Goal: Task Accomplishment & Management: Use online tool/utility

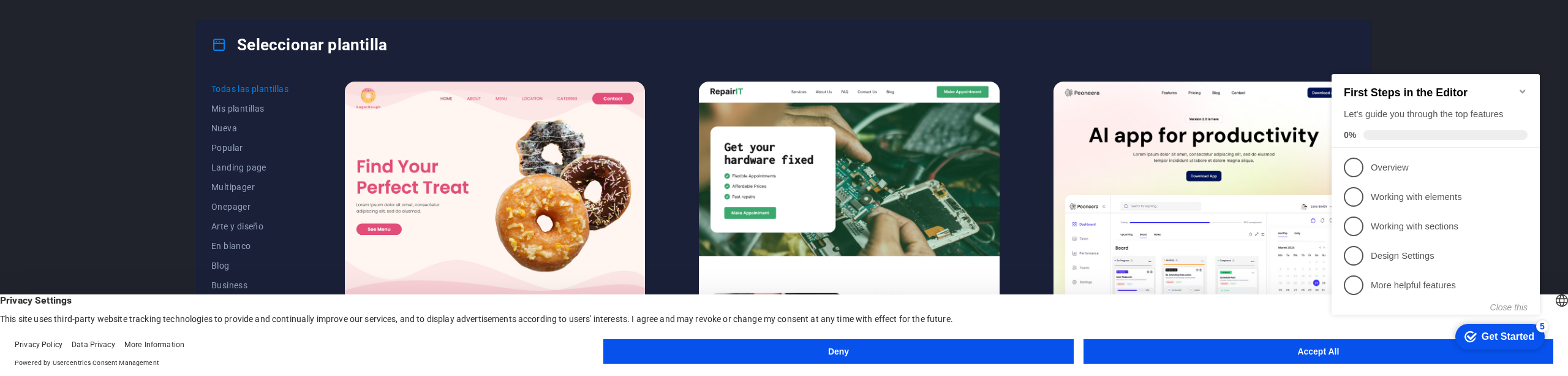
click at [1258, 362] on button "Accept All" at bounding box center [1318, 351] width 470 height 25
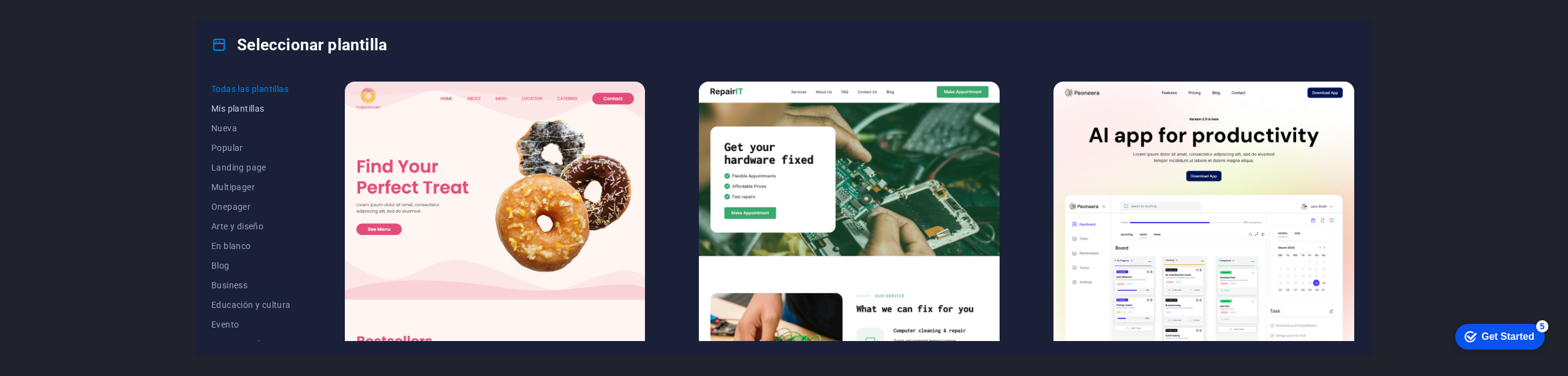
scroll to position [228, 0]
click at [229, 247] on button "Servicios" at bounding box center [251, 253] width 80 height 19
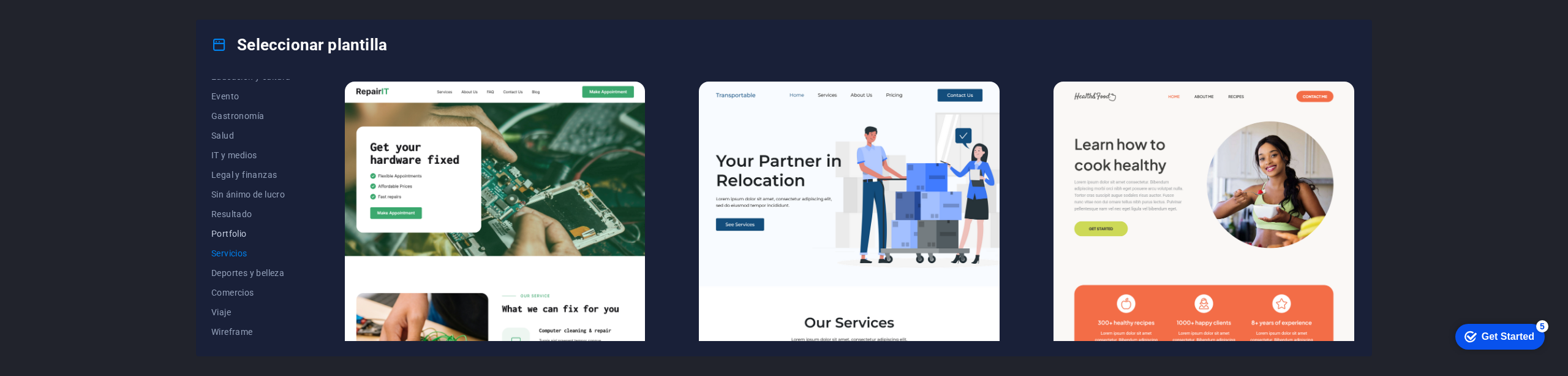
click at [229, 234] on span "Portfolio" at bounding box center [251, 234] width 80 height 10
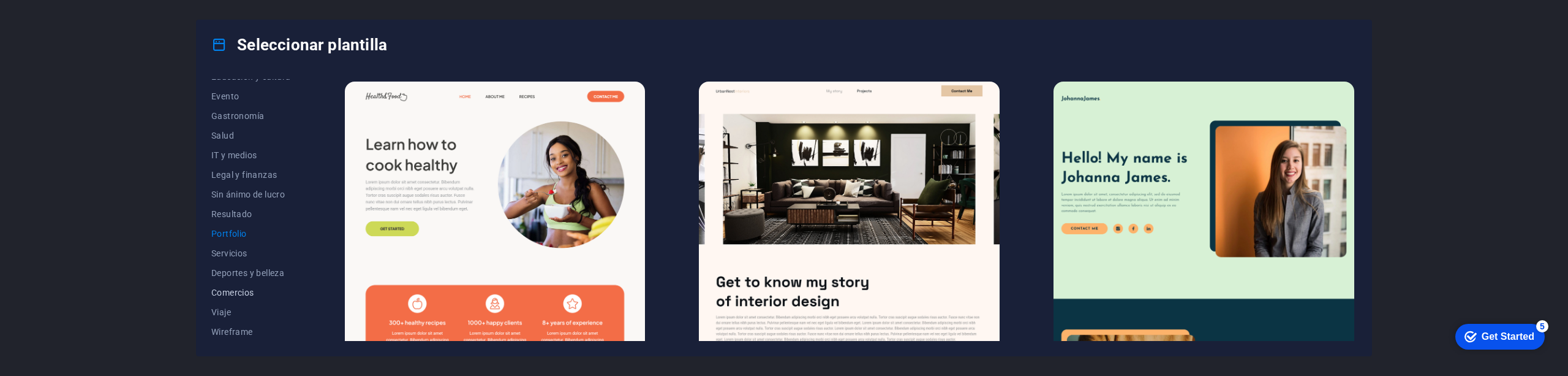
click at [228, 290] on span "Comercios" at bounding box center [251, 292] width 80 height 10
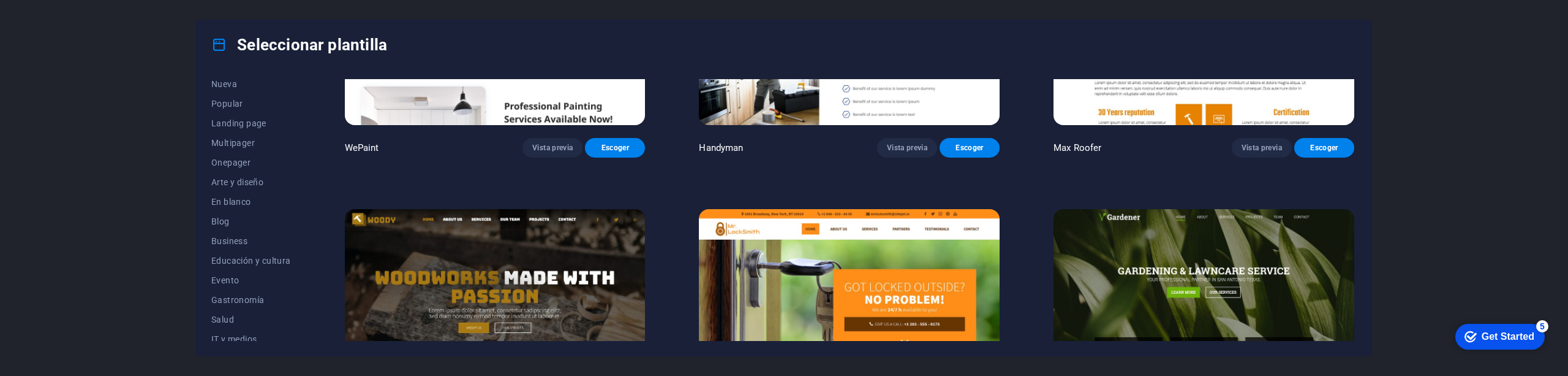
scroll to position [0, 0]
click at [228, 151] on span "Popular" at bounding box center [251, 147] width 80 height 10
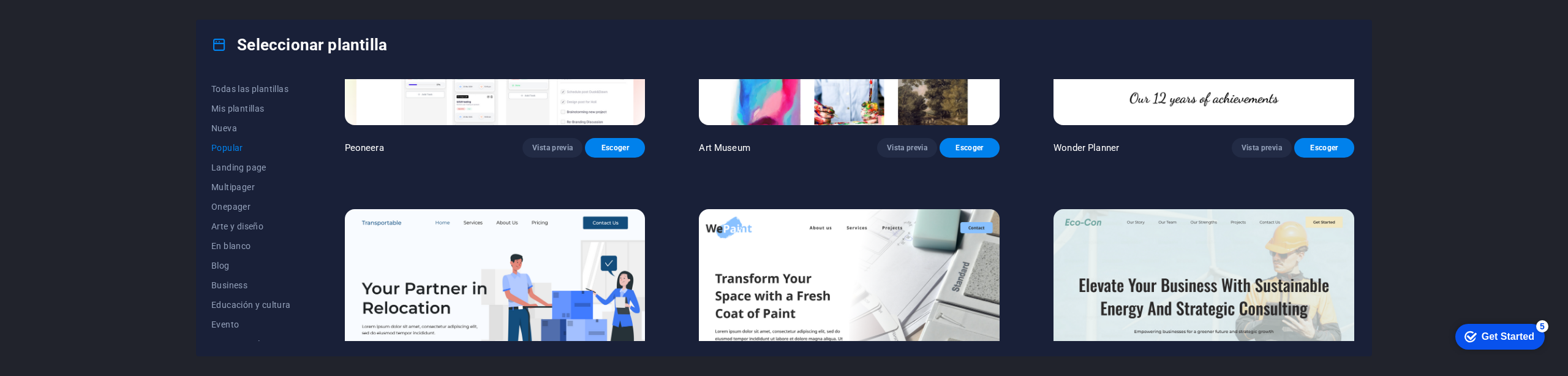
scroll to position [593, 0]
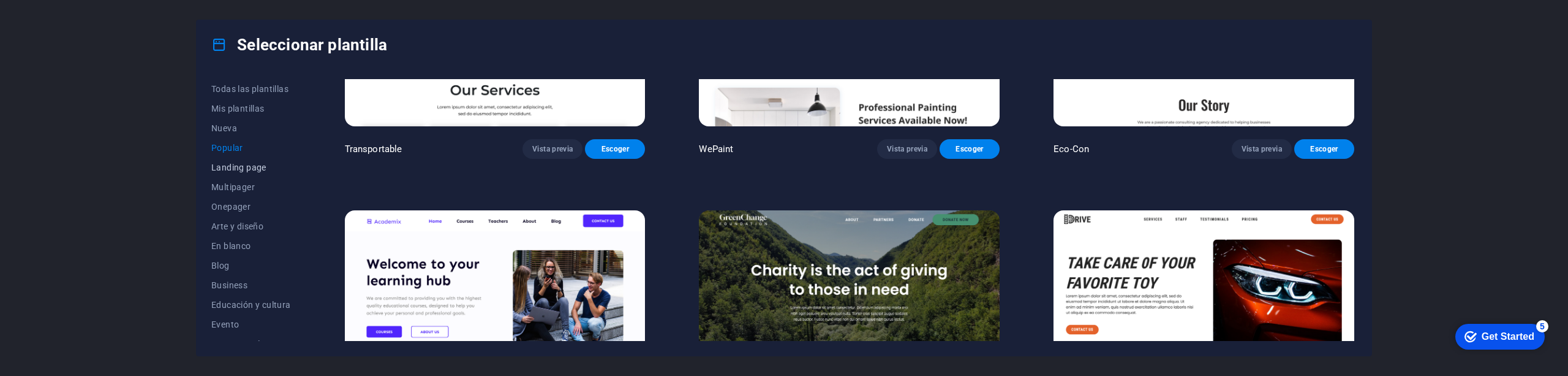
click at [234, 170] on span "Landing page" at bounding box center [251, 167] width 80 height 10
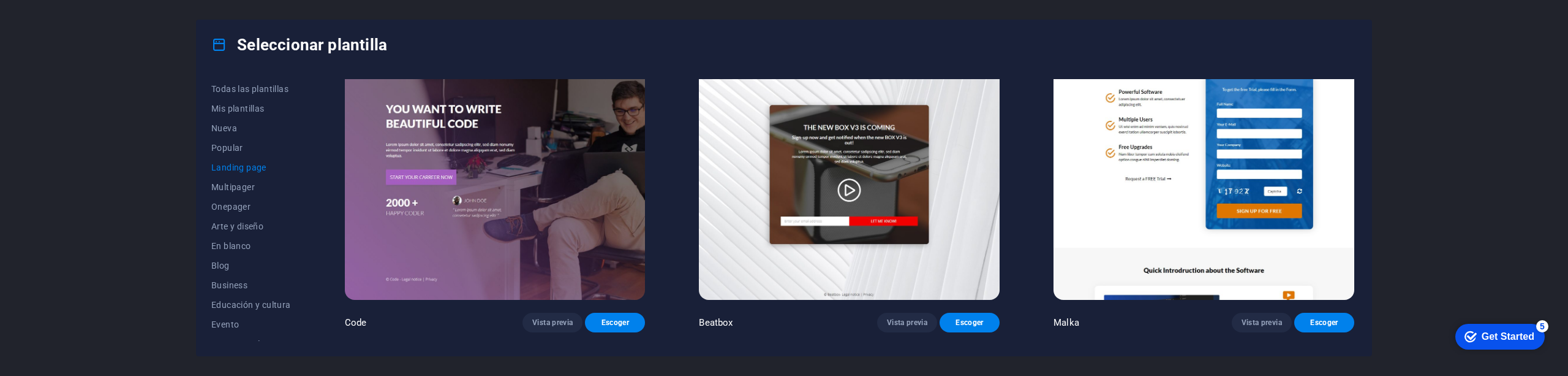
scroll to position [790, 0]
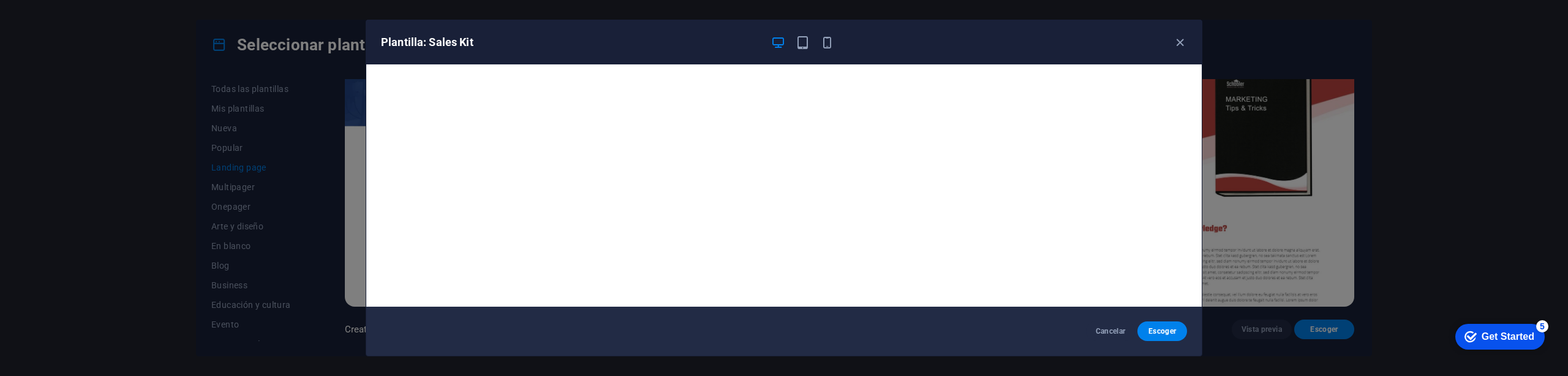
scroll to position [2124, 0]
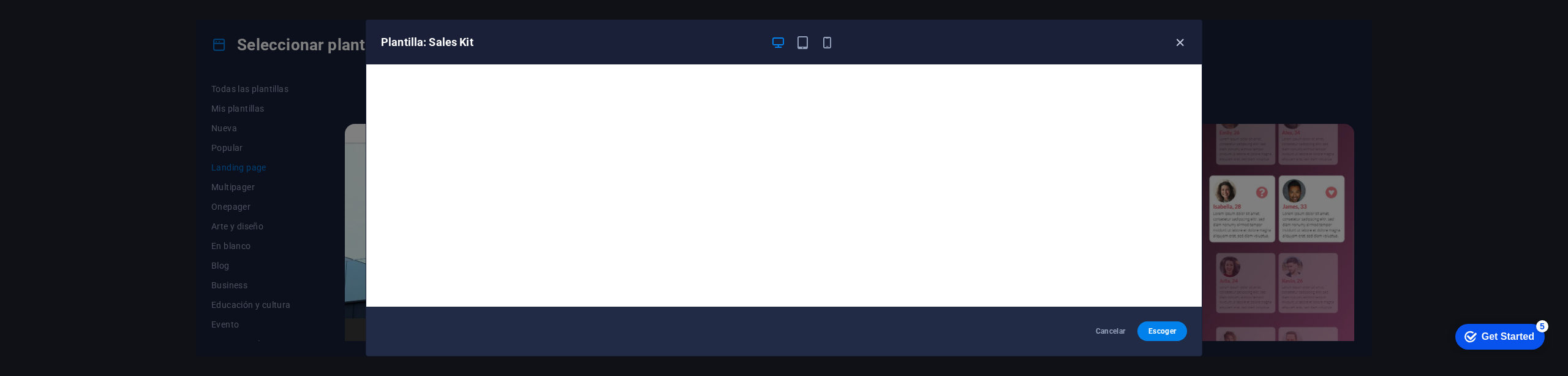
click at [1183, 40] on icon "button" at bounding box center [1179, 42] width 14 height 14
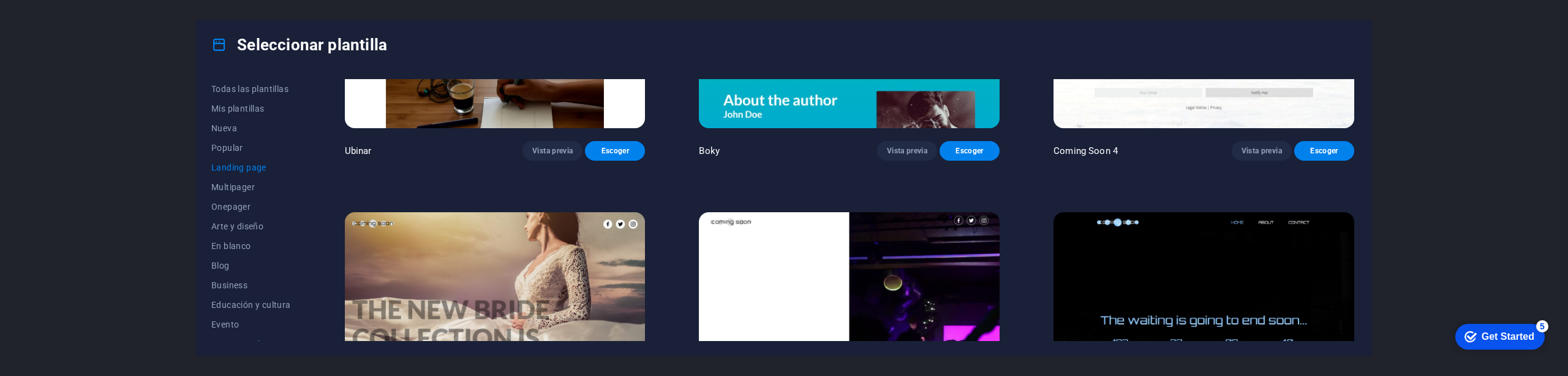
scroll to position [2924, 0]
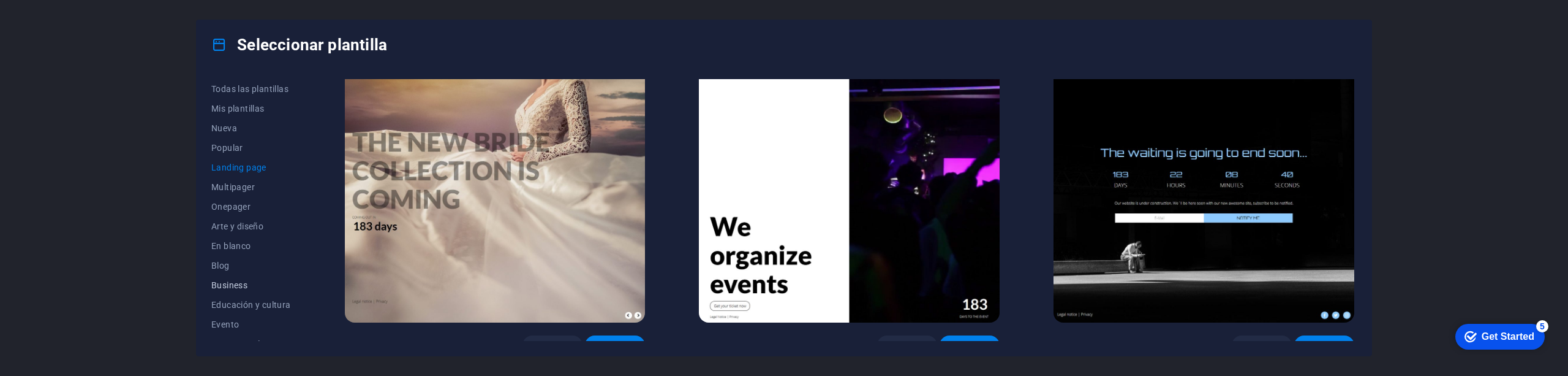
click at [238, 282] on span "Business" at bounding box center [251, 285] width 80 height 10
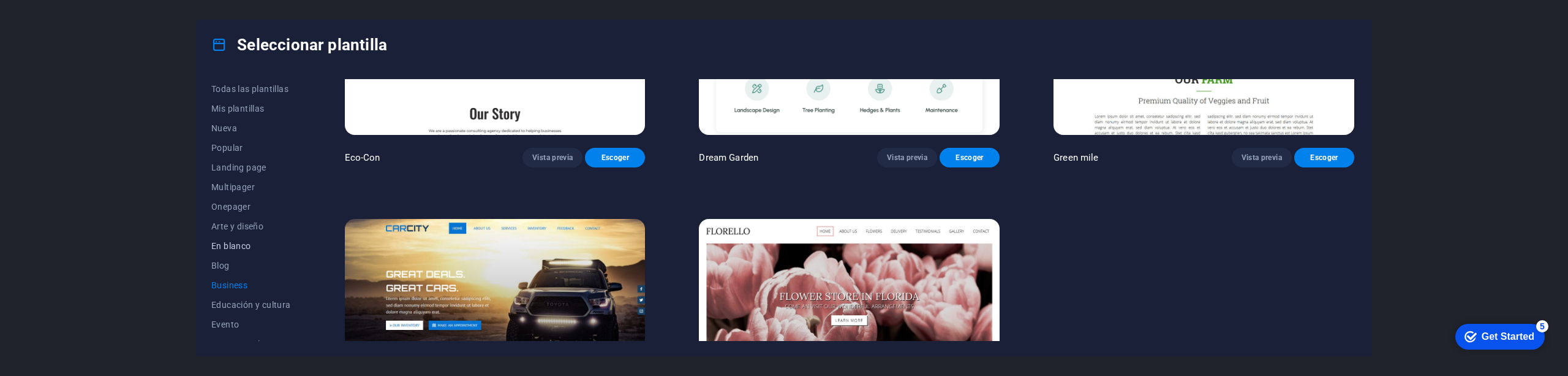
scroll to position [184, 0]
click at [228, 216] on span "Legal y finanzas" at bounding box center [251, 219] width 80 height 10
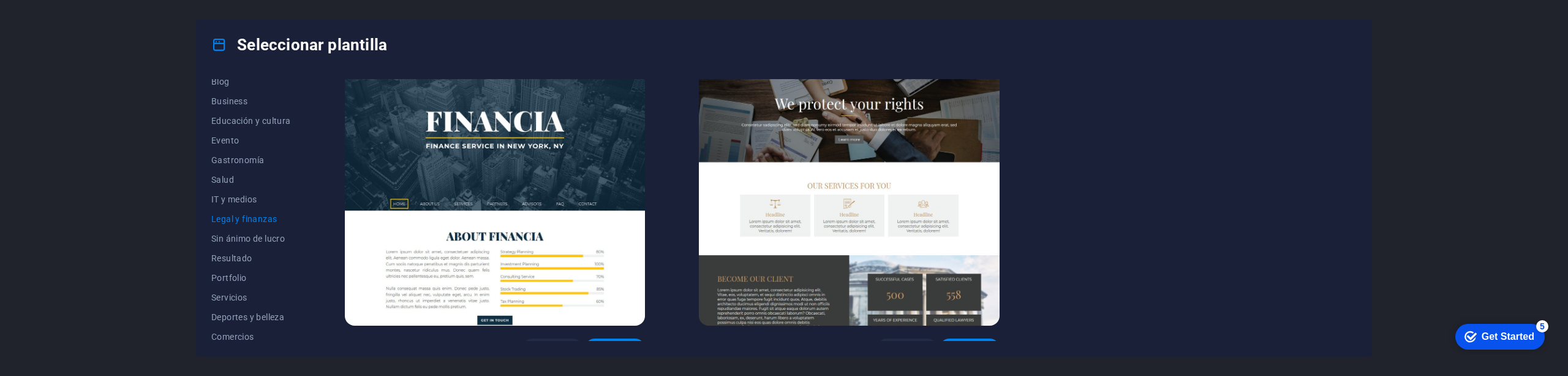
scroll to position [407, 0]
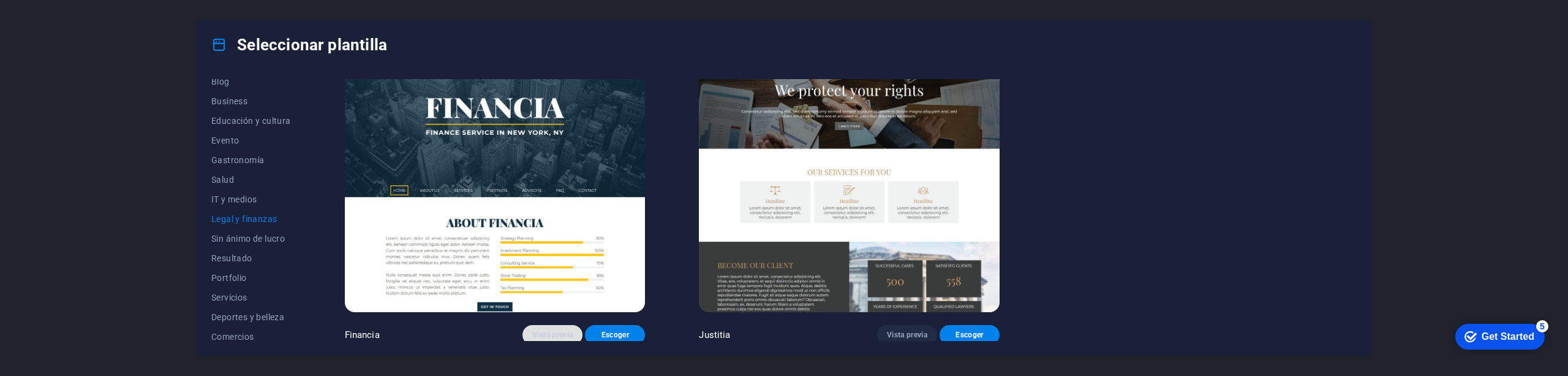
click at [555, 332] on span "Vista previa" at bounding box center [552, 335] width 40 height 10
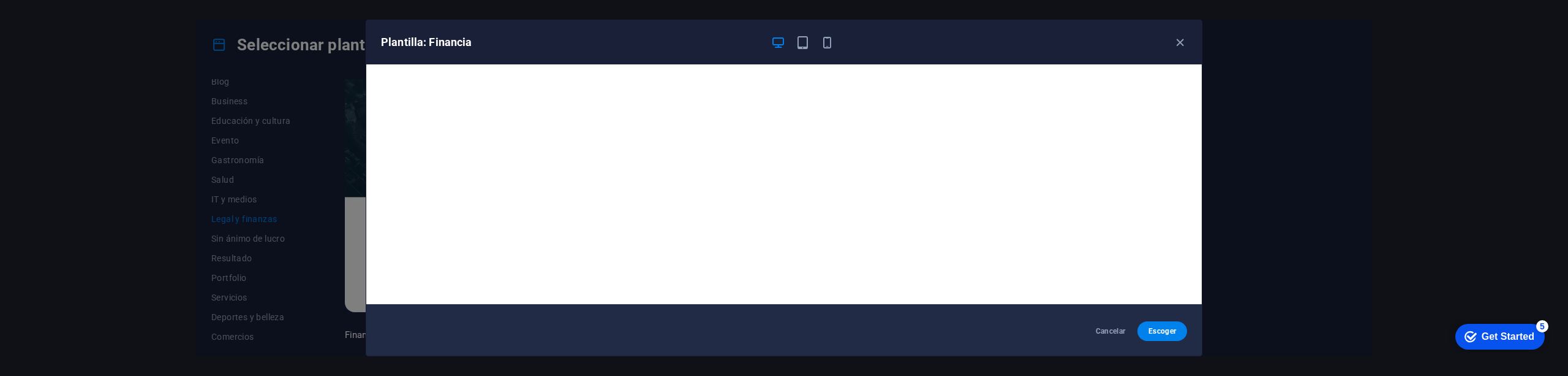
scroll to position [3, 0]
click at [1147, 340] on button "Escoger" at bounding box center [1163, 330] width 50 height 19
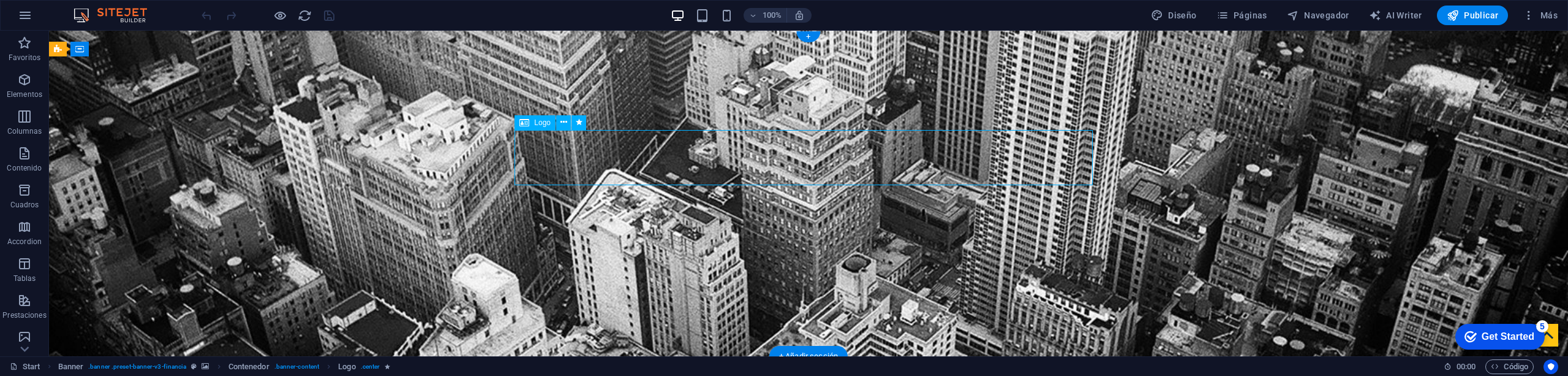
select select "px"
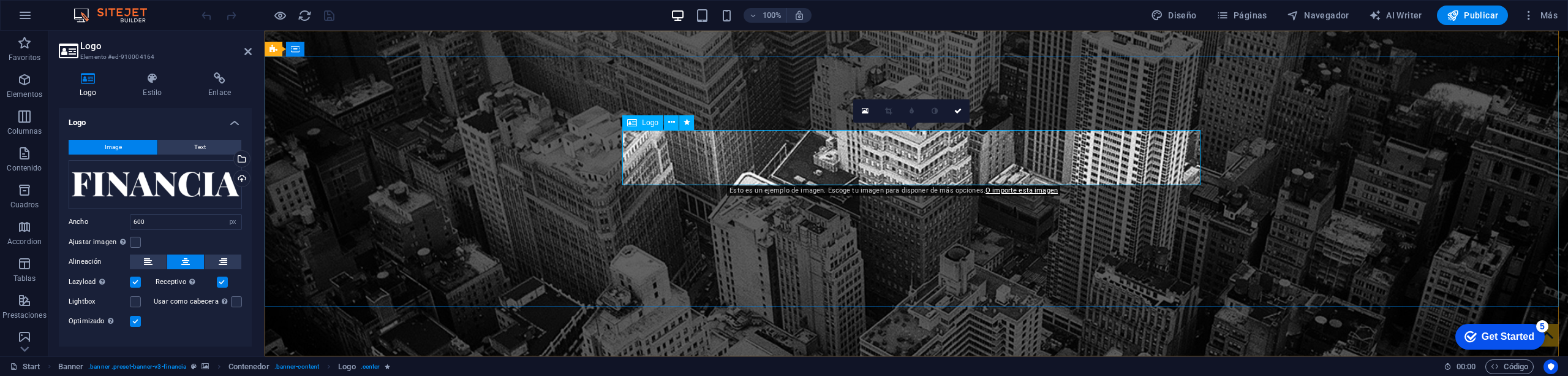
click at [154, 165] on div "Arrastra archivos aquí, haz clic para escoger archivos o selecciona archivos de…" at bounding box center [155, 184] width 174 height 49
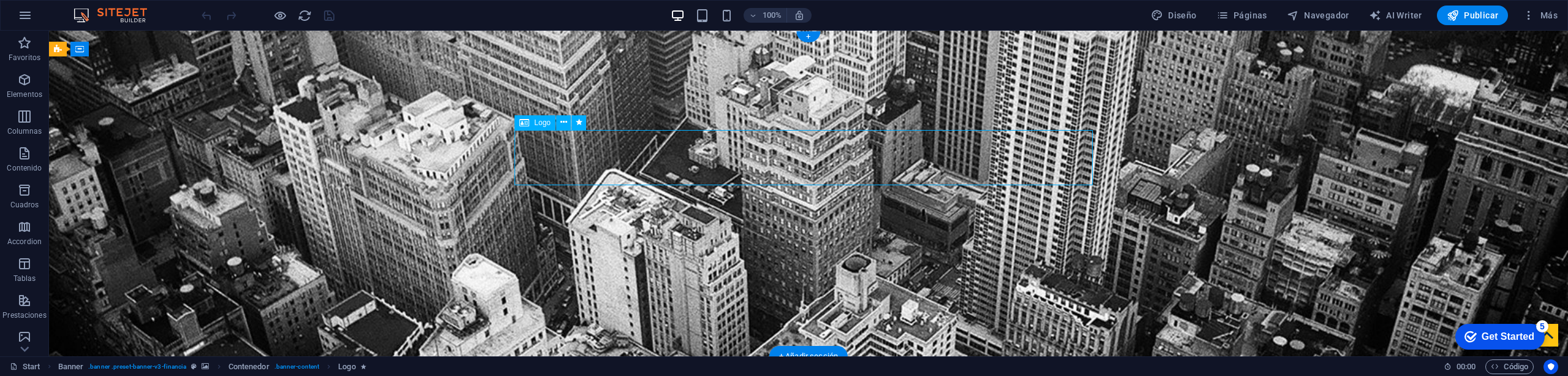
select select "px"
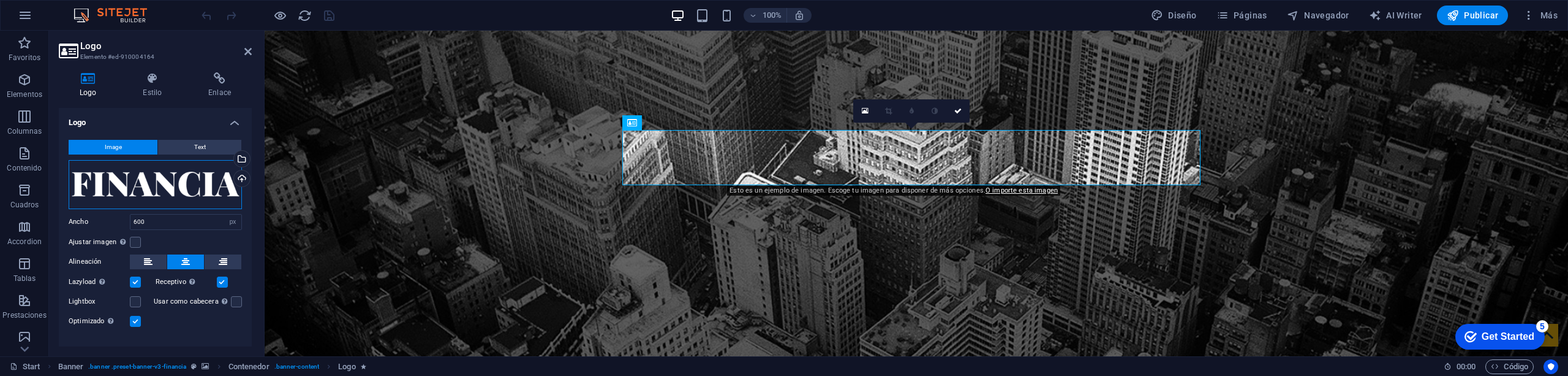
click at [164, 189] on div "Arrastra archivos aquí, haz clic para escoger archivos o selecciona archivos de…" at bounding box center [155, 184] width 174 height 49
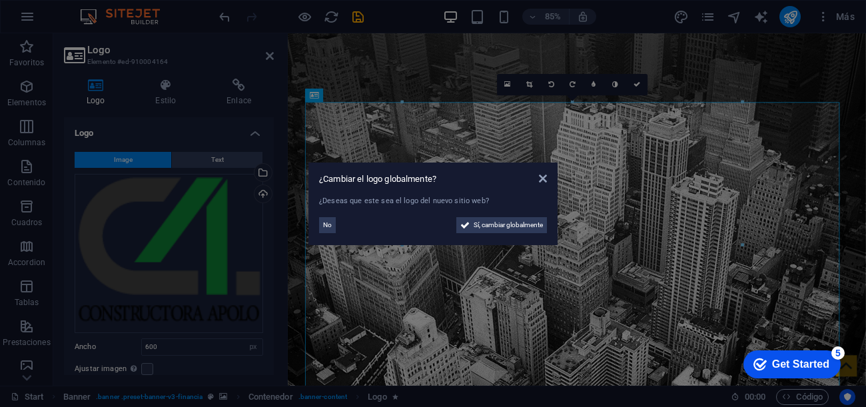
click at [233, 235] on aside "¿Cambiar el logo globalmente? ¿Deseas que este sea el logo del nuevo sitio web?…" at bounding box center [433, 203] width 866 height 407
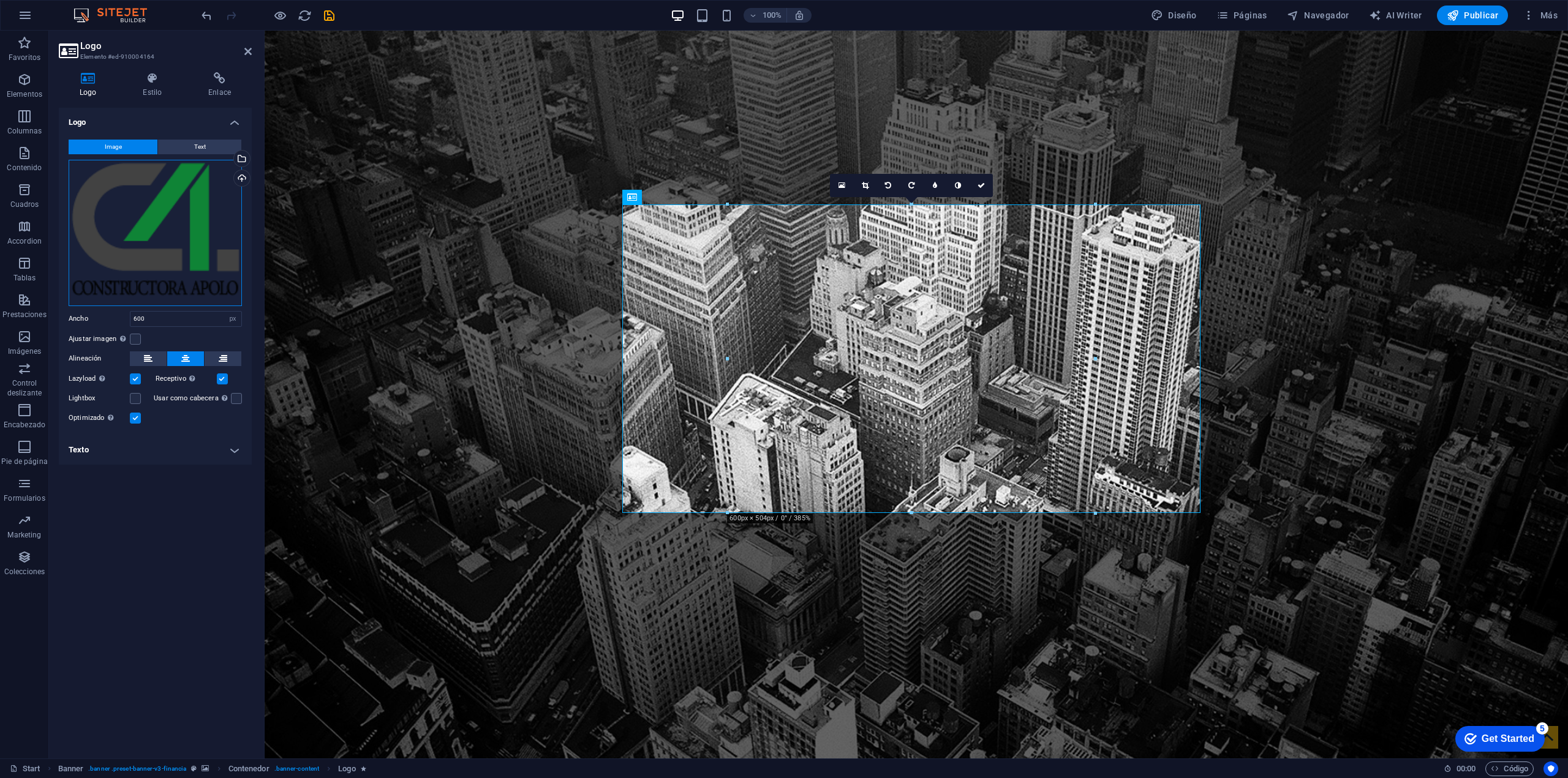
click at [179, 244] on div "Arrastra archivos aquí, haz clic para escoger archivos o selecciona archivos de…" at bounding box center [155, 232] width 174 height 146
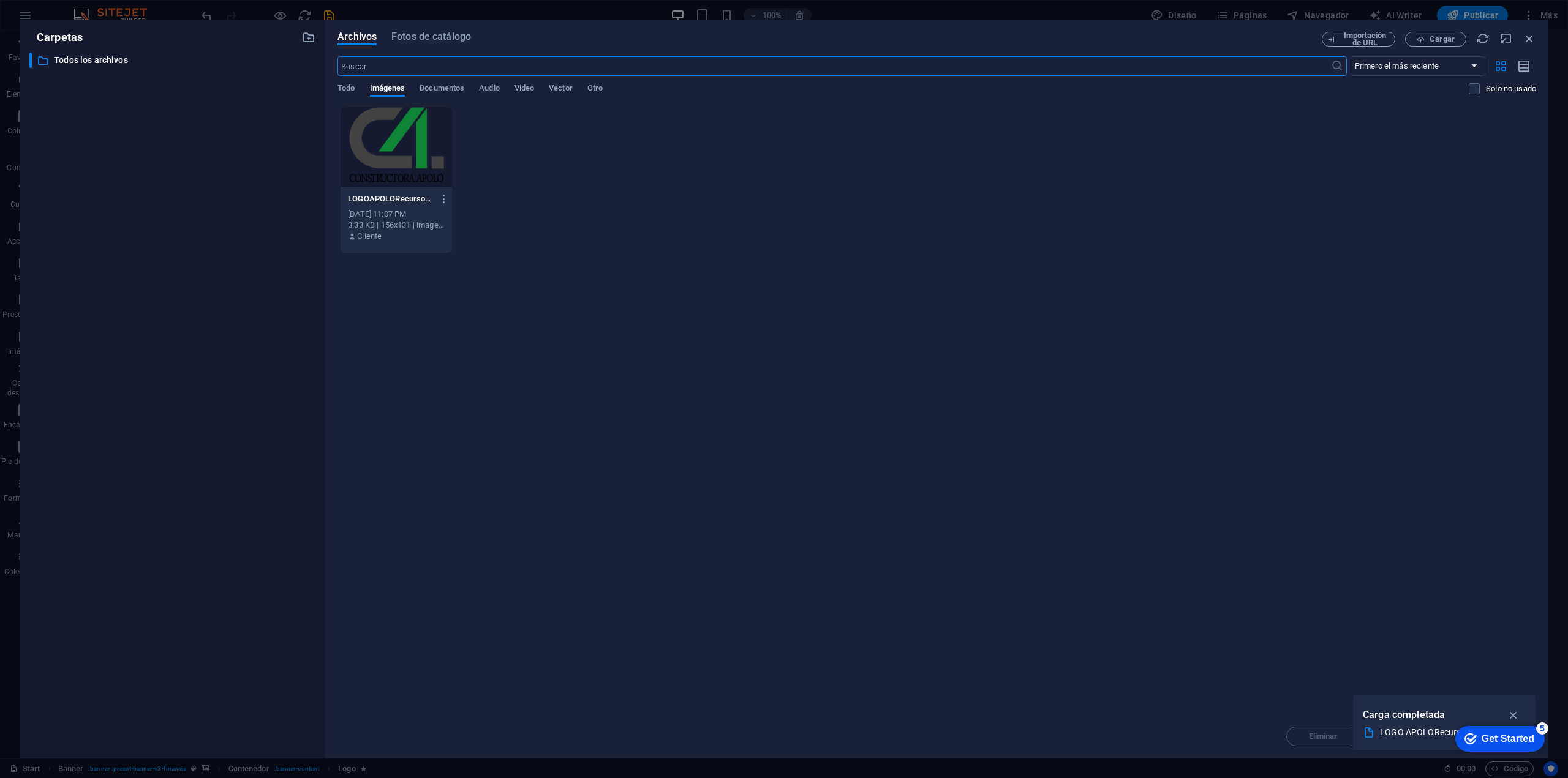
click at [385, 98] on div "Todo Imágenes Documentos Audio Video Vector Otro" at bounding box center [903, 95] width 1131 height 23
click at [390, 85] on span "Imágenes" at bounding box center [388, 89] width 36 height 17
click at [340, 86] on span "Todo" at bounding box center [346, 89] width 17 height 17
click at [1442, 38] on span "Cargar" at bounding box center [1441, 39] width 25 height 7
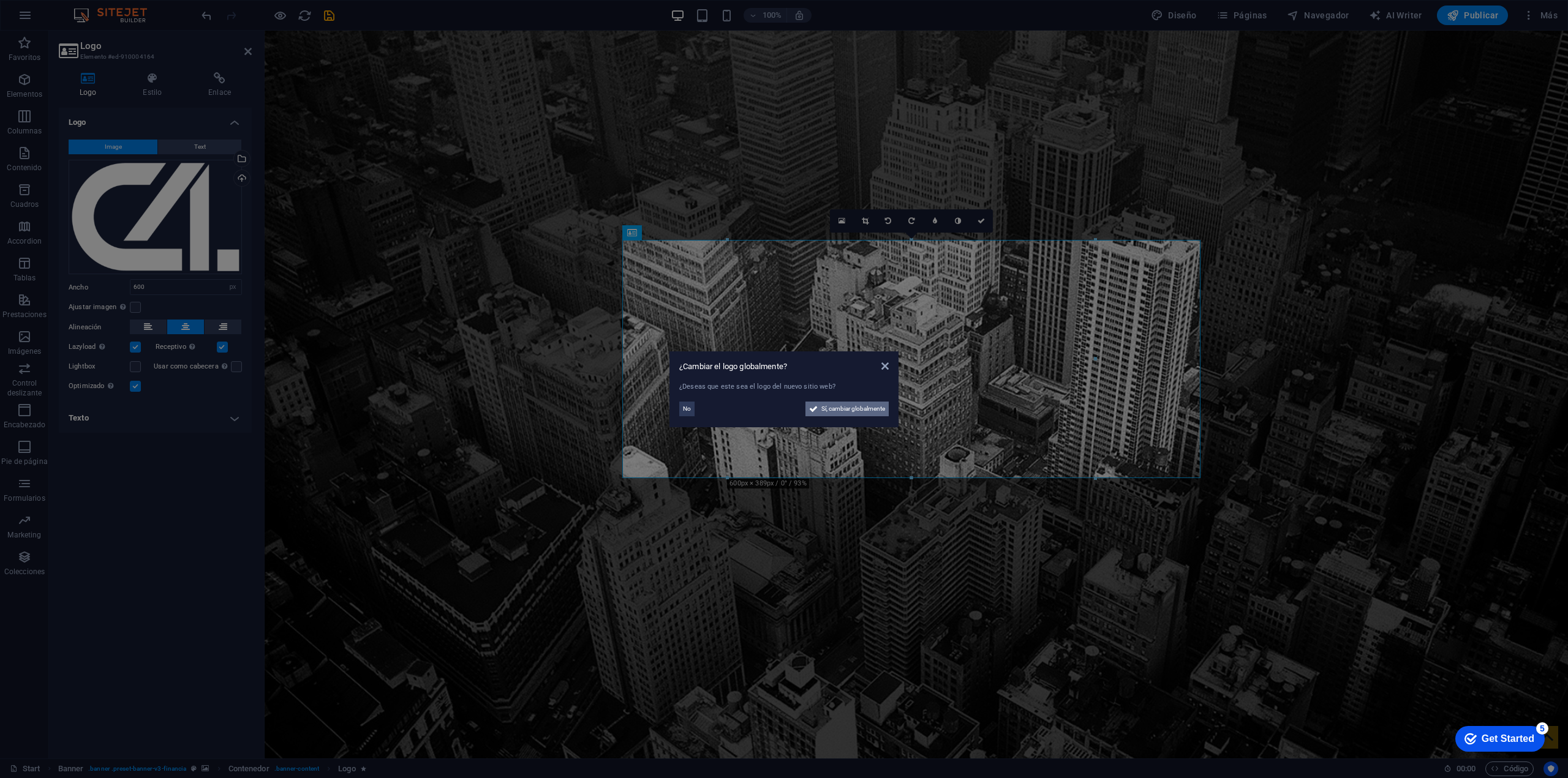
click at [835, 375] on span "Sí, cambiar globalmente" at bounding box center [853, 409] width 63 height 15
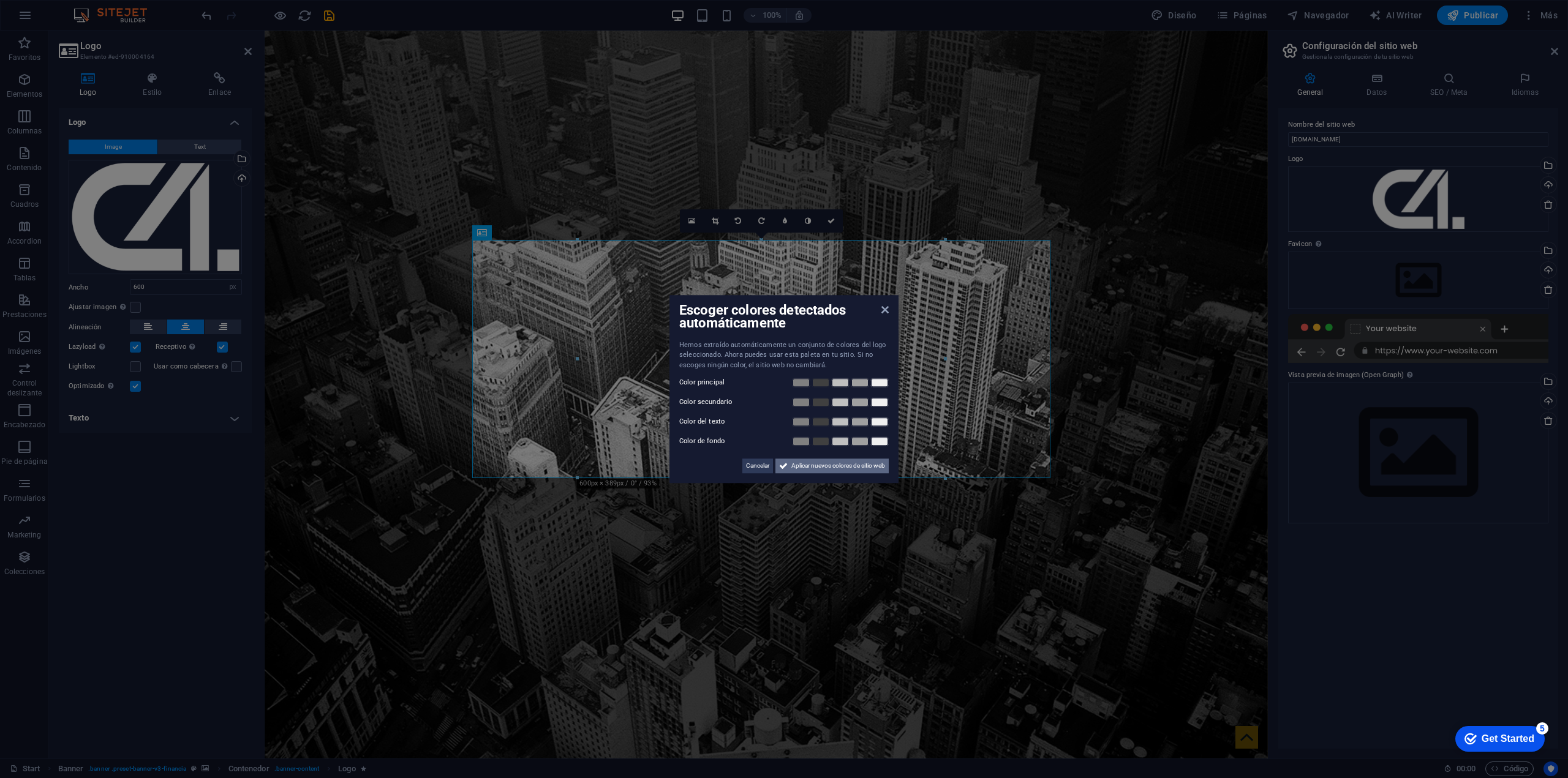
click at [824, 375] on span "Aplicar nuevos colores de sitio web" at bounding box center [838, 466] width 94 height 15
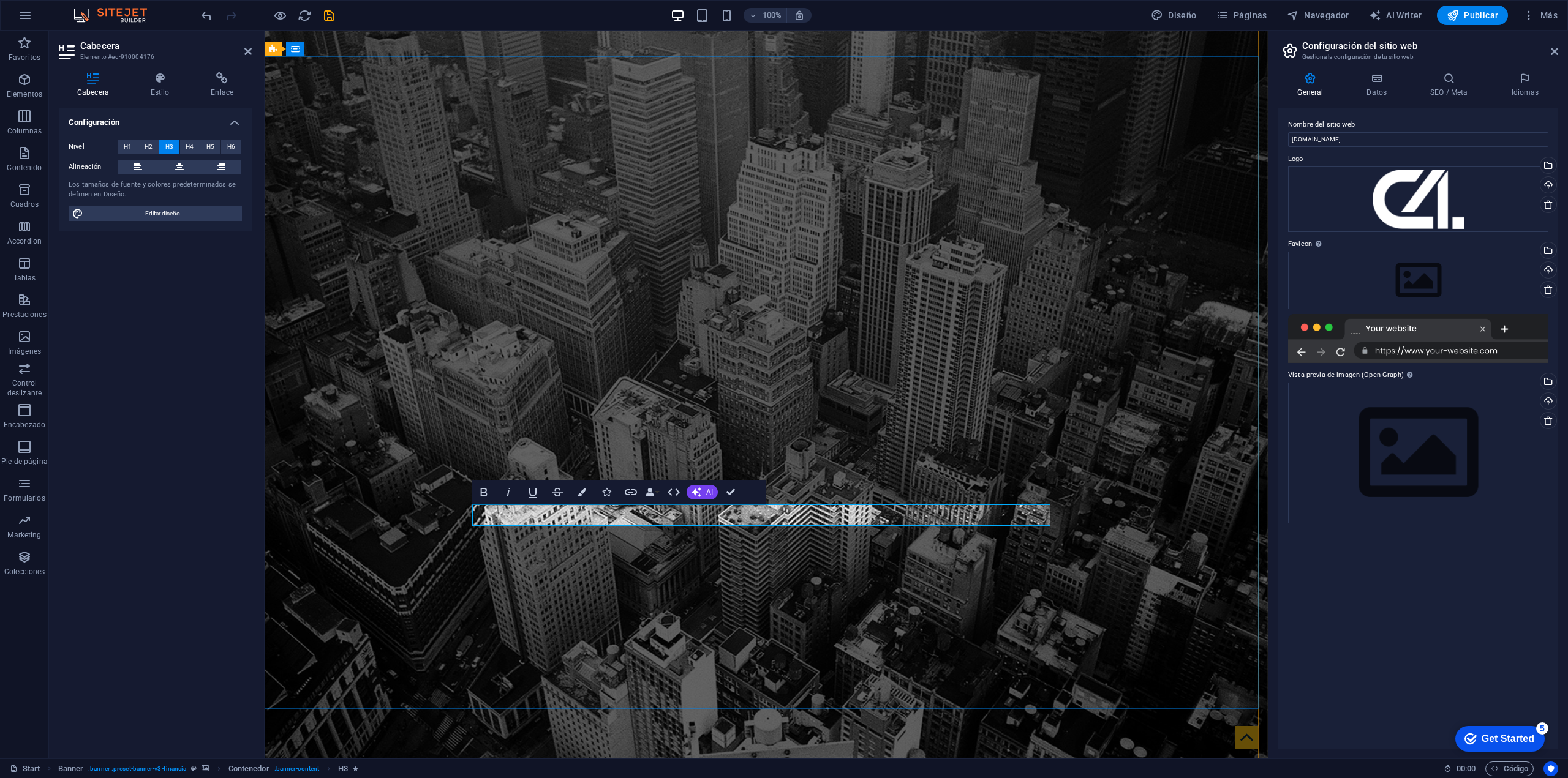
click at [185, 149] on button "H4" at bounding box center [190, 147] width 20 height 15
click at [126, 142] on span "H1" at bounding box center [128, 147] width 8 height 15
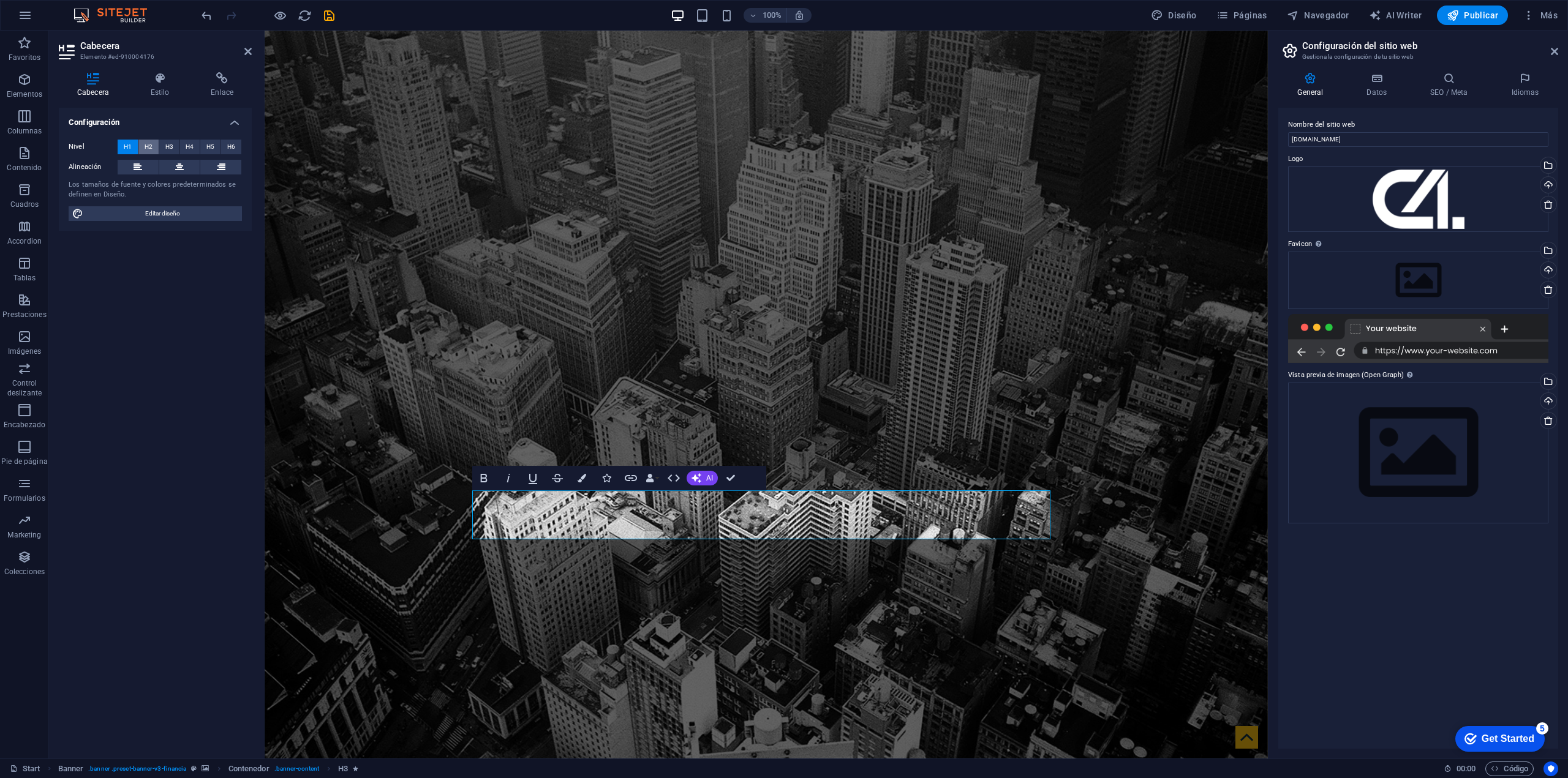
click at [148, 142] on span "H2" at bounding box center [148, 147] width 8 height 15
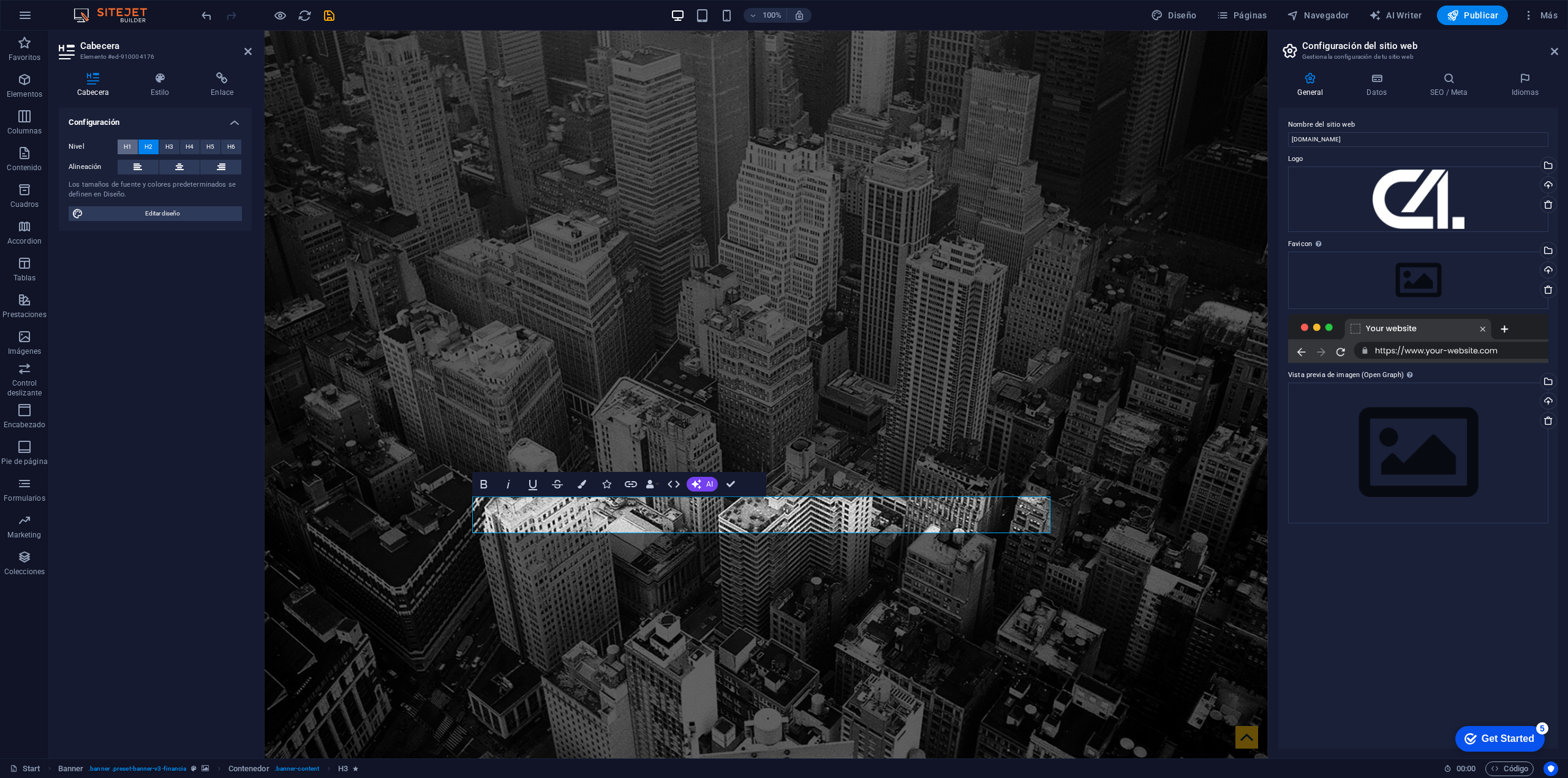
click at [127, 142] on span "H1" at bounding box center [128, 147] width 8 height 15
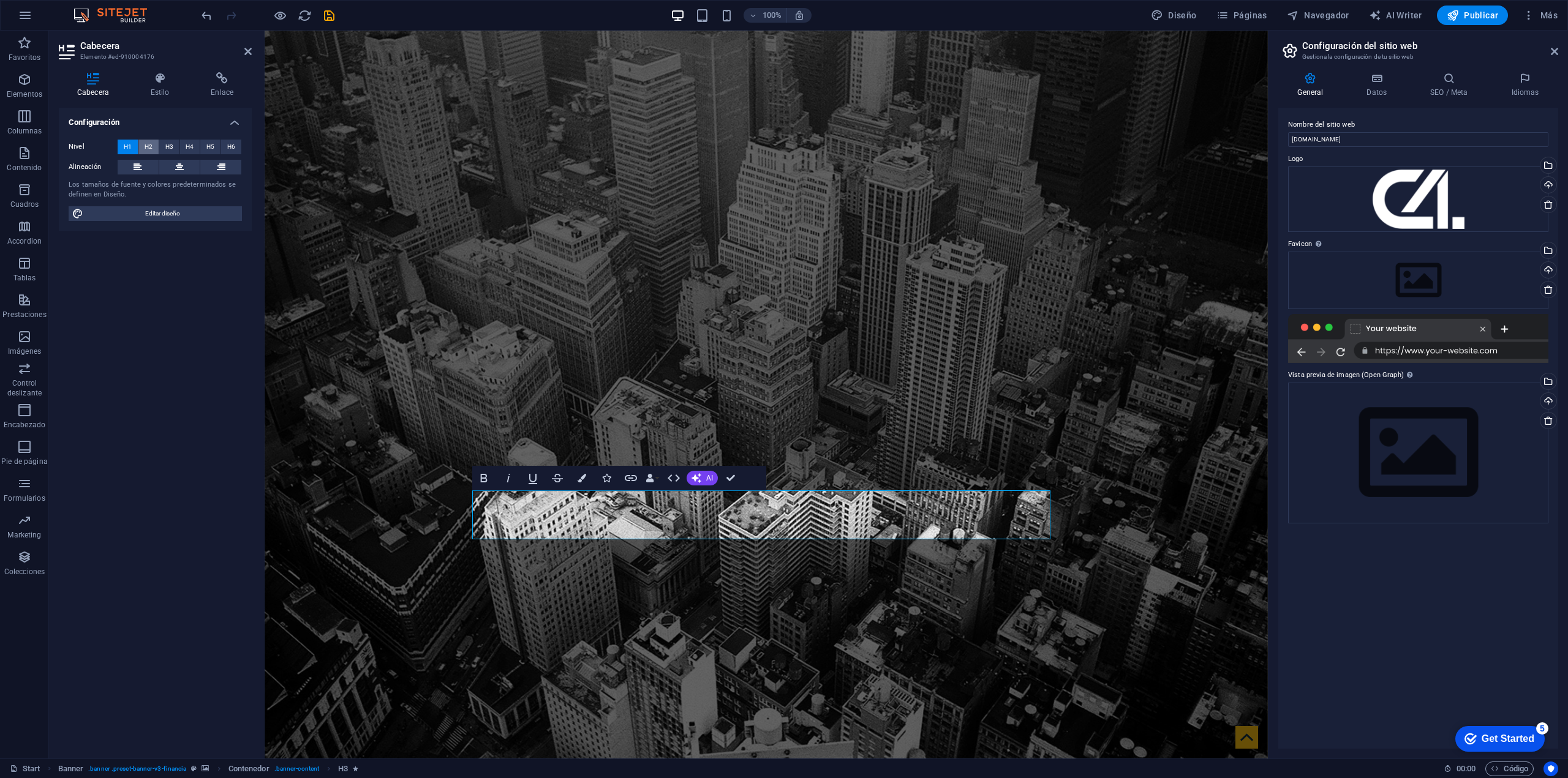
click at [148, 142] on span "H2" at bounding box center [148, 147] width 8 height 15
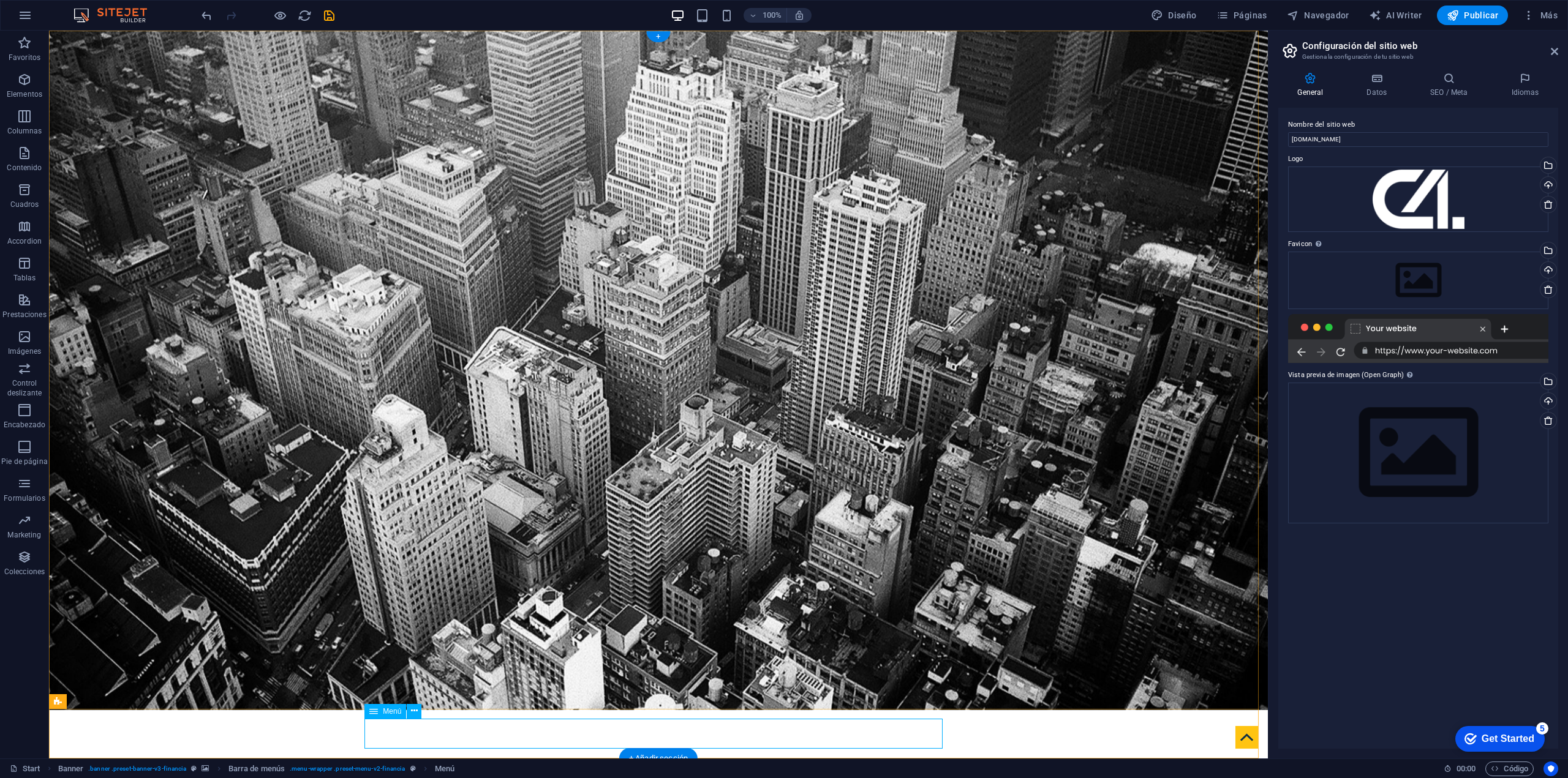
scroll to position [62, 0]
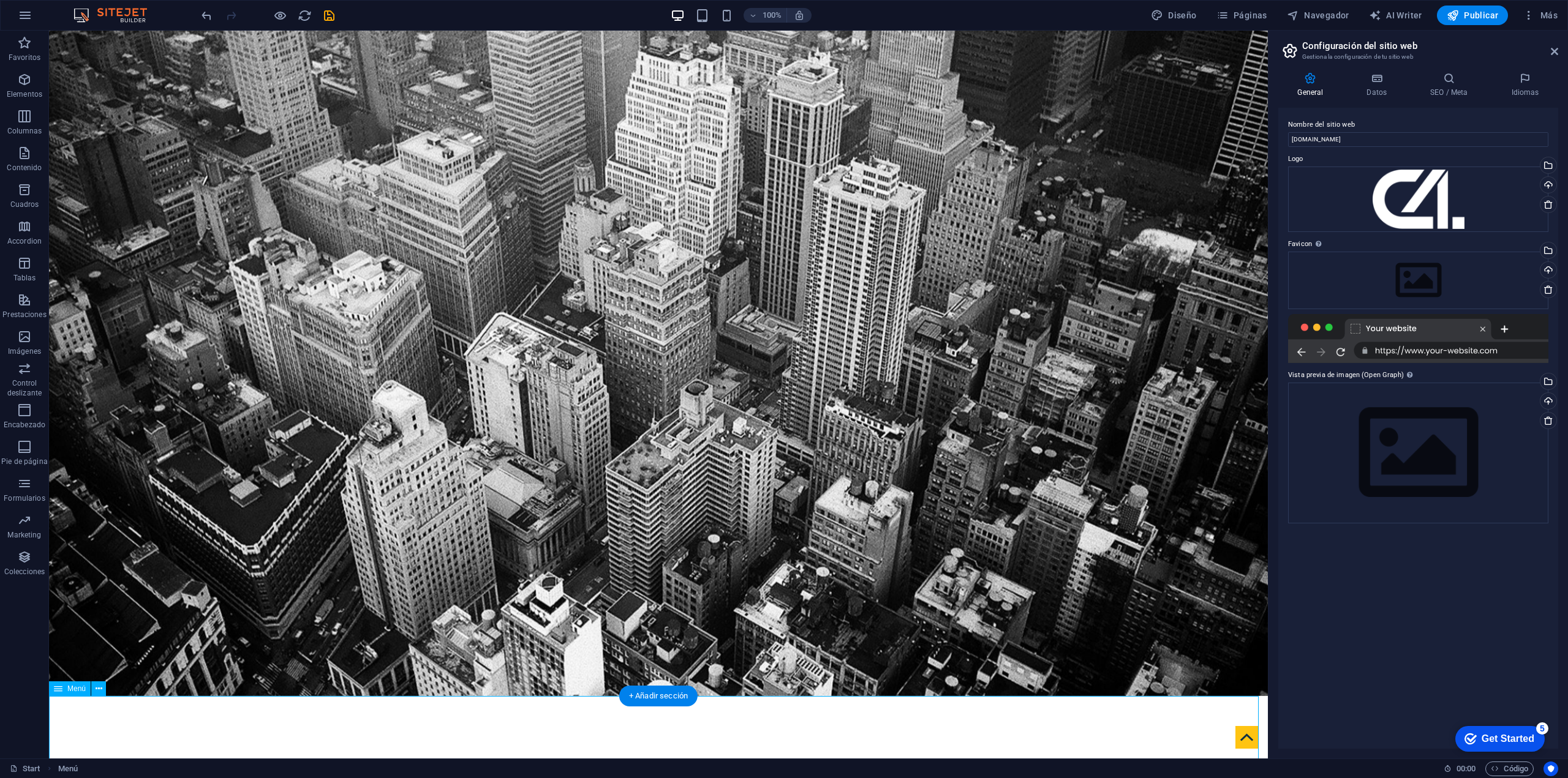
click at [133, 375] on icon at bounding box center [131, 670] width 6 height 13
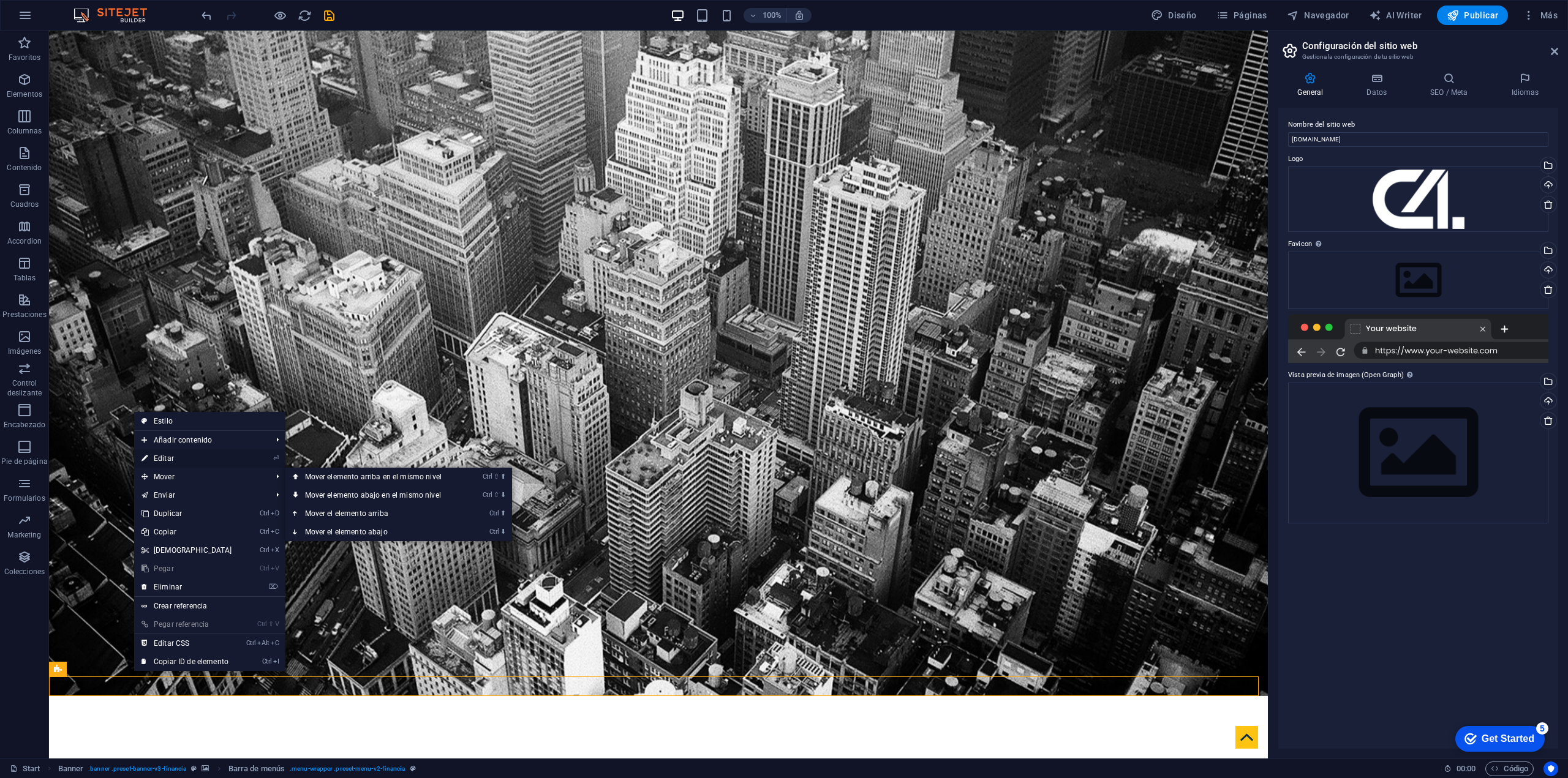
click at [198, 375] on link "⏎ Editar" at bounding box center [187, 458] width 106 height 18
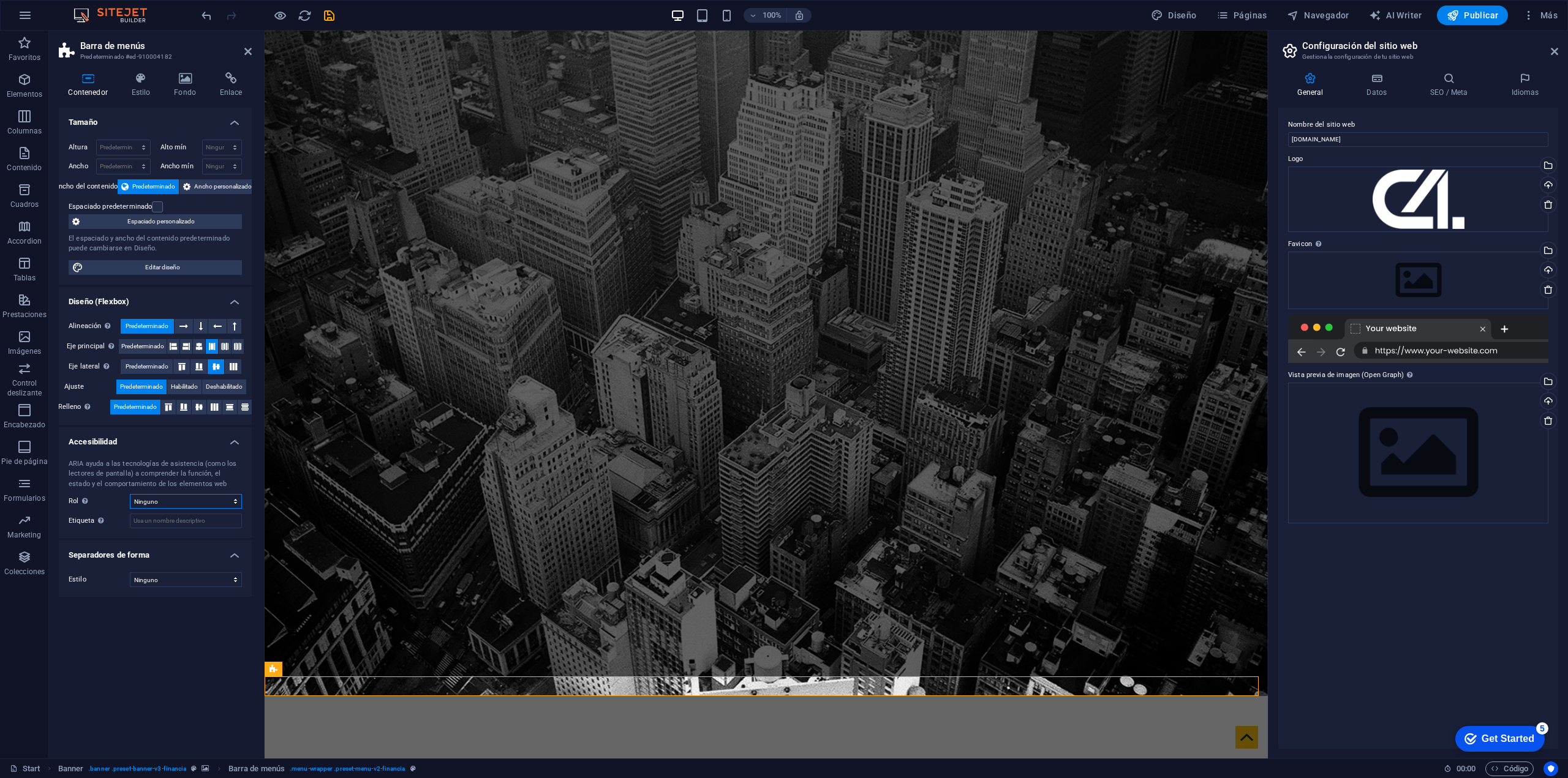
click at [159, 375] on select "Ninguno Alert Article Banner Comment Complementary Dialog Encabezado Marquee Pi…" at bounding box center [186, 502] width 112 height 15
click at [137, 74] on icon at bounding box center [141, 78] width 38 height 12
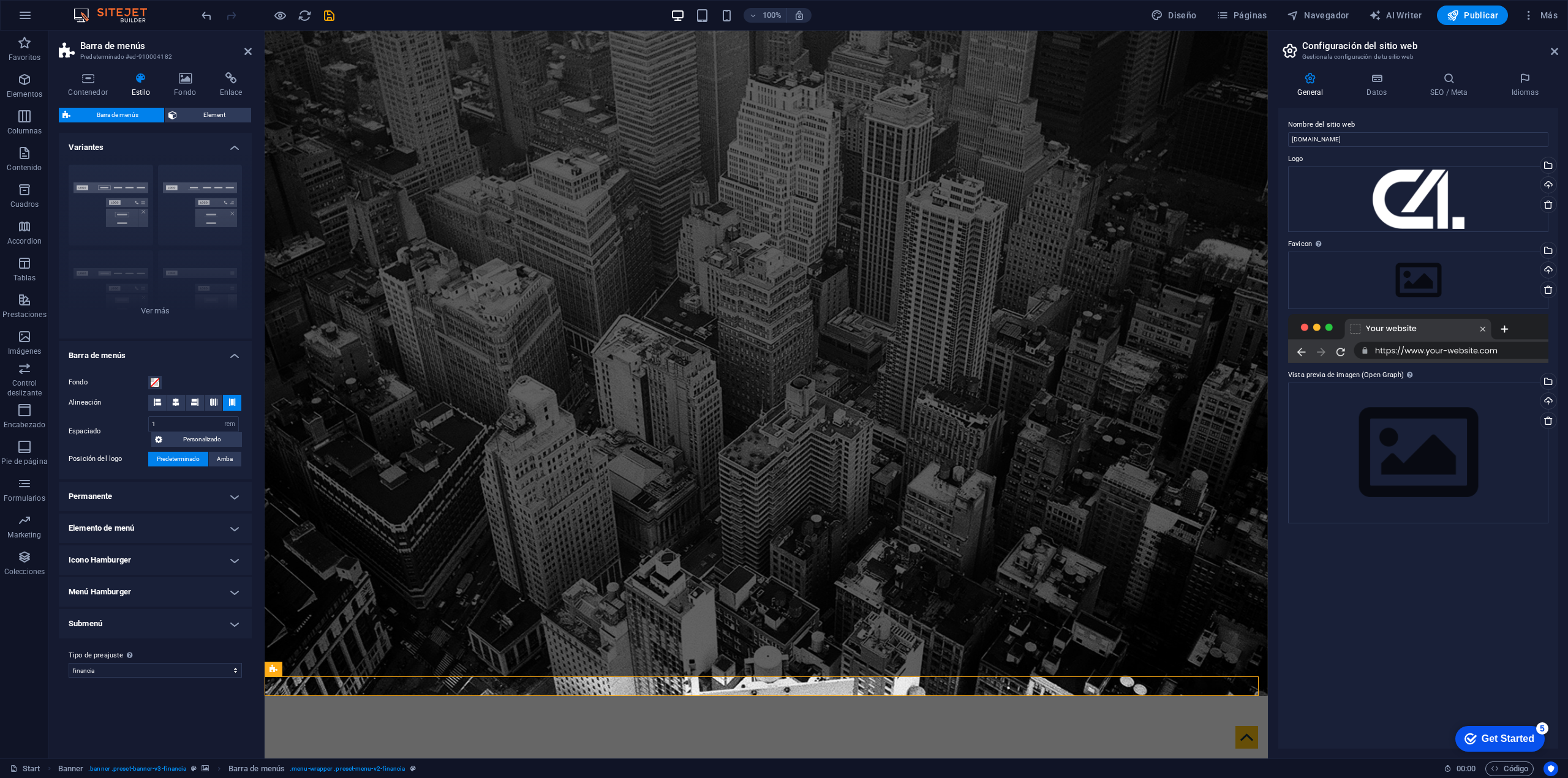
click at [196, 71] on div "Contenedor Estilo Fondo Enlace Tamaño Altura Predeterminado px rem % vh vw Alto…" at bounding box center [154, 411] width 212 height 696
click at [240, 80] on icon at bounding box center [231, 78] width 41 height 12
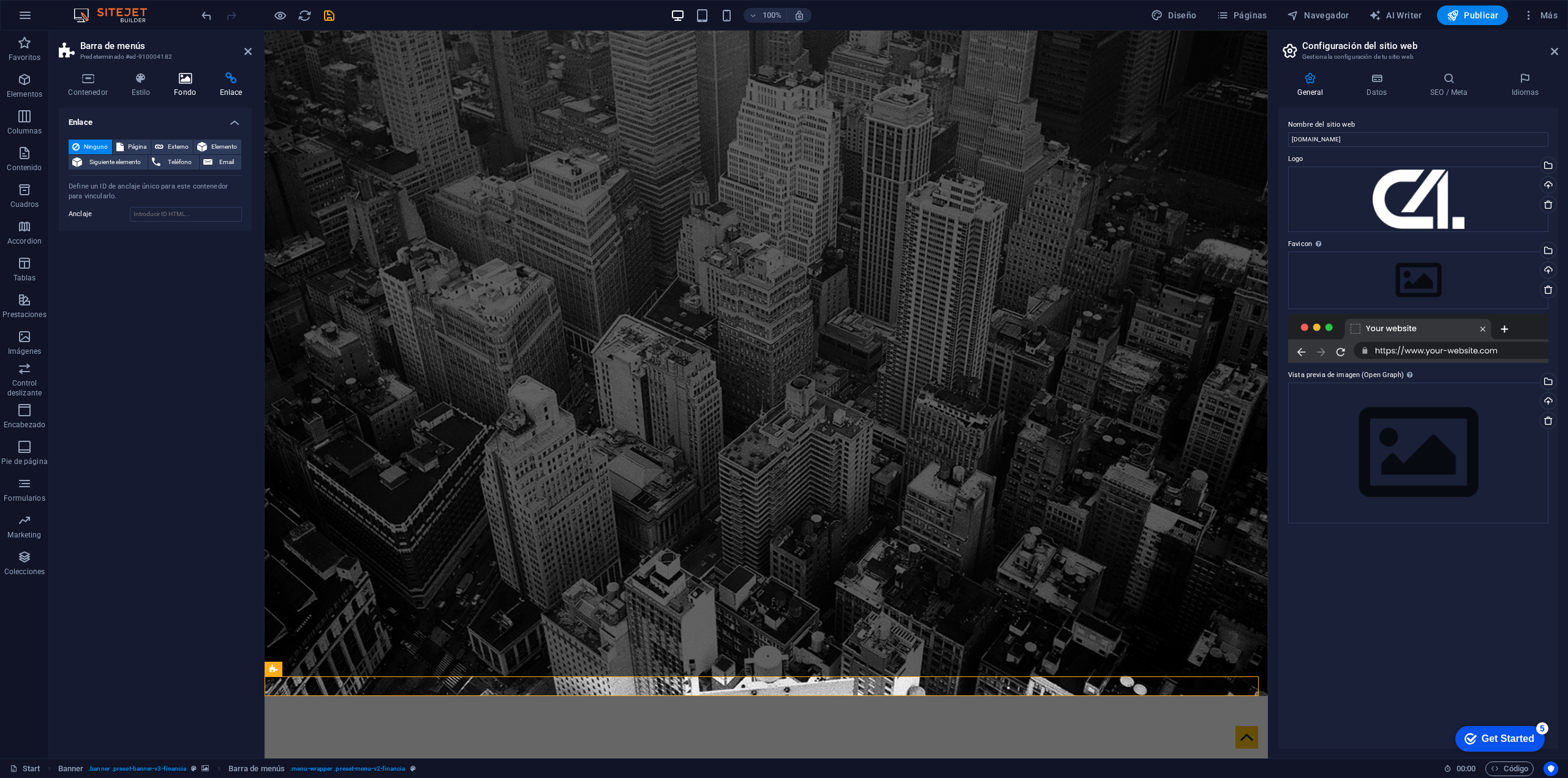
click at [182, 86] on h4 "Fondo" at bounding box center [187, 85] width 46 height 26
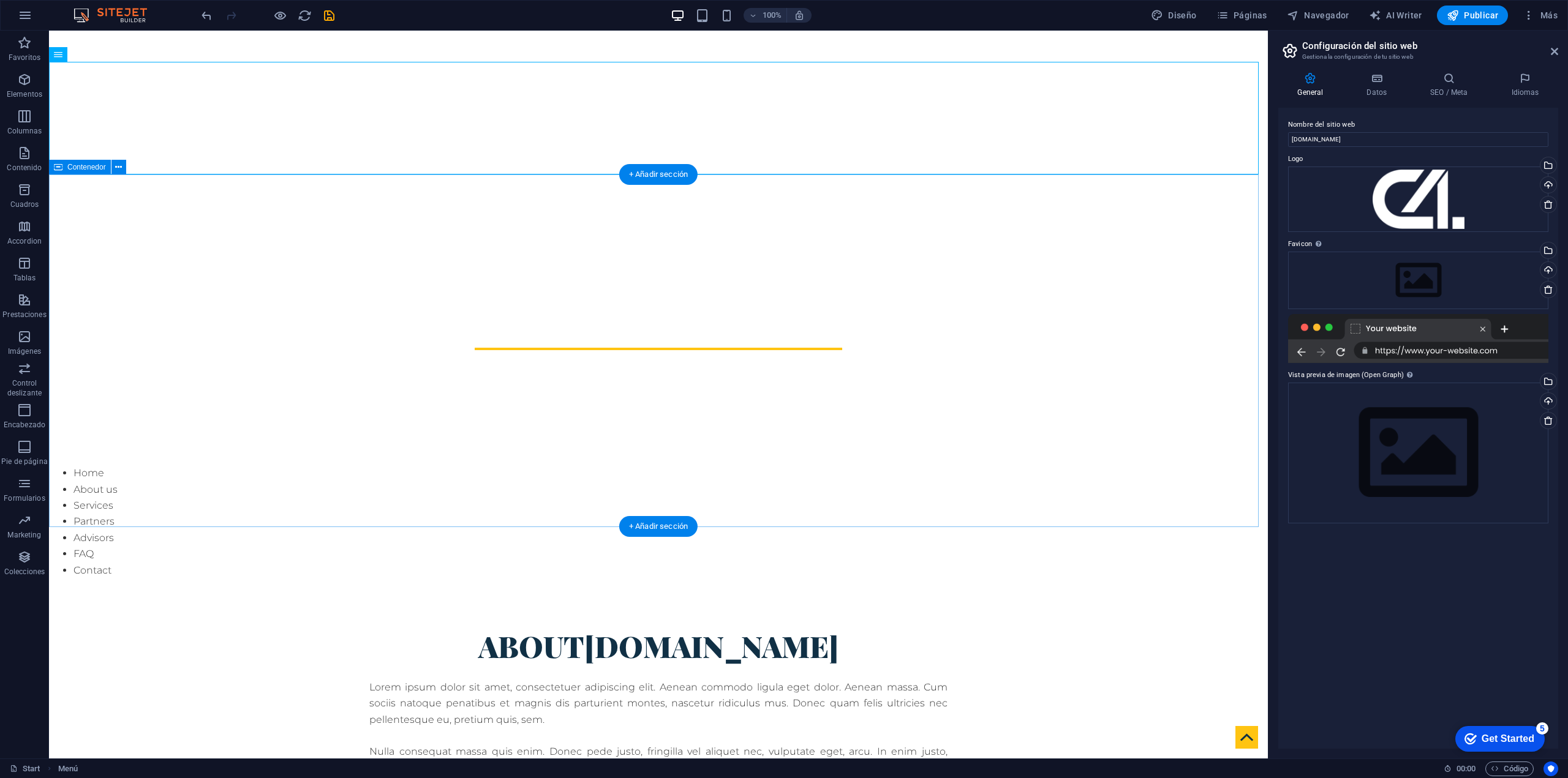
scroll to position [614, 0]
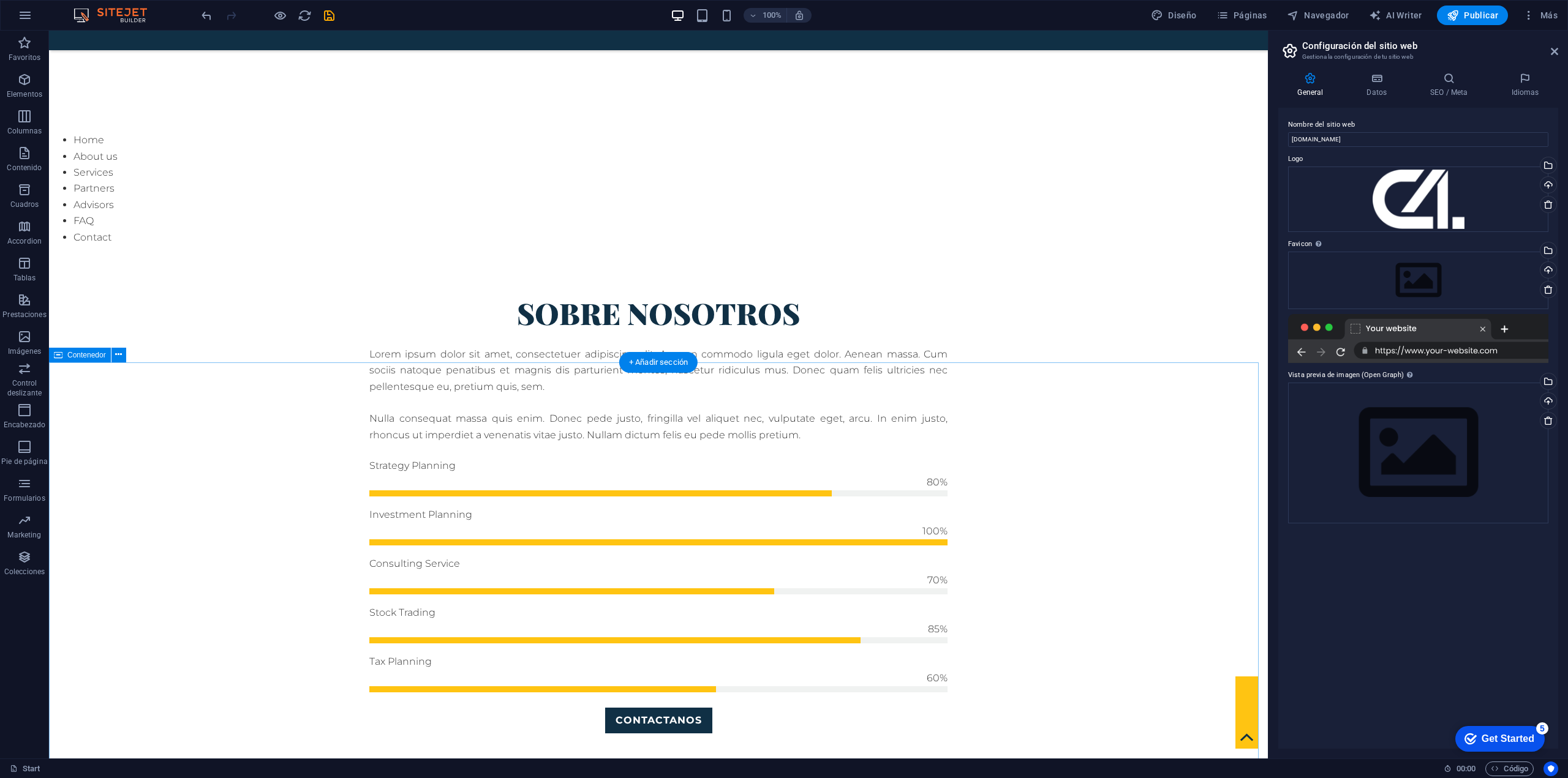
scroll to position [1285, 0]
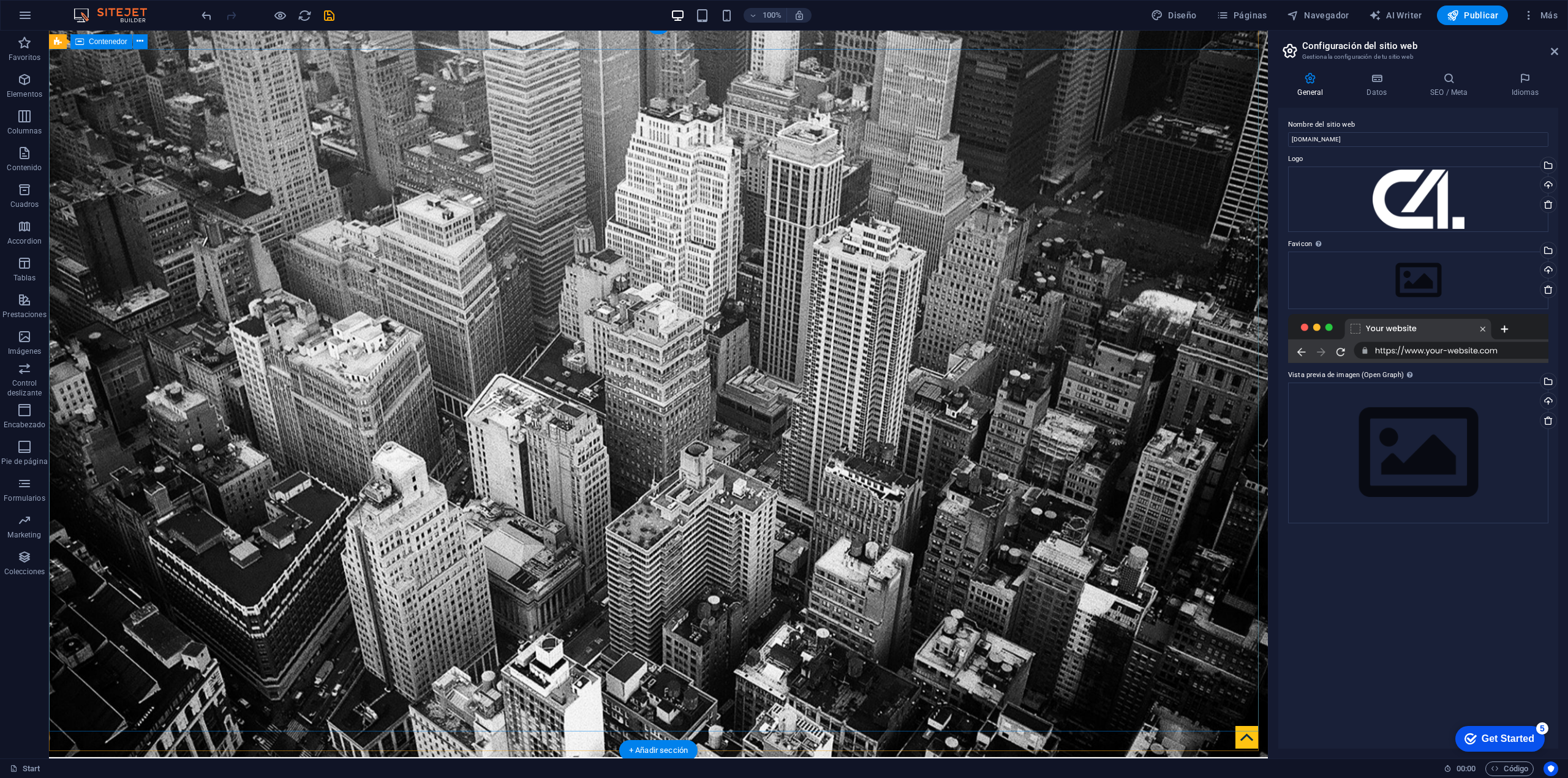
scroll to position [0, 0]
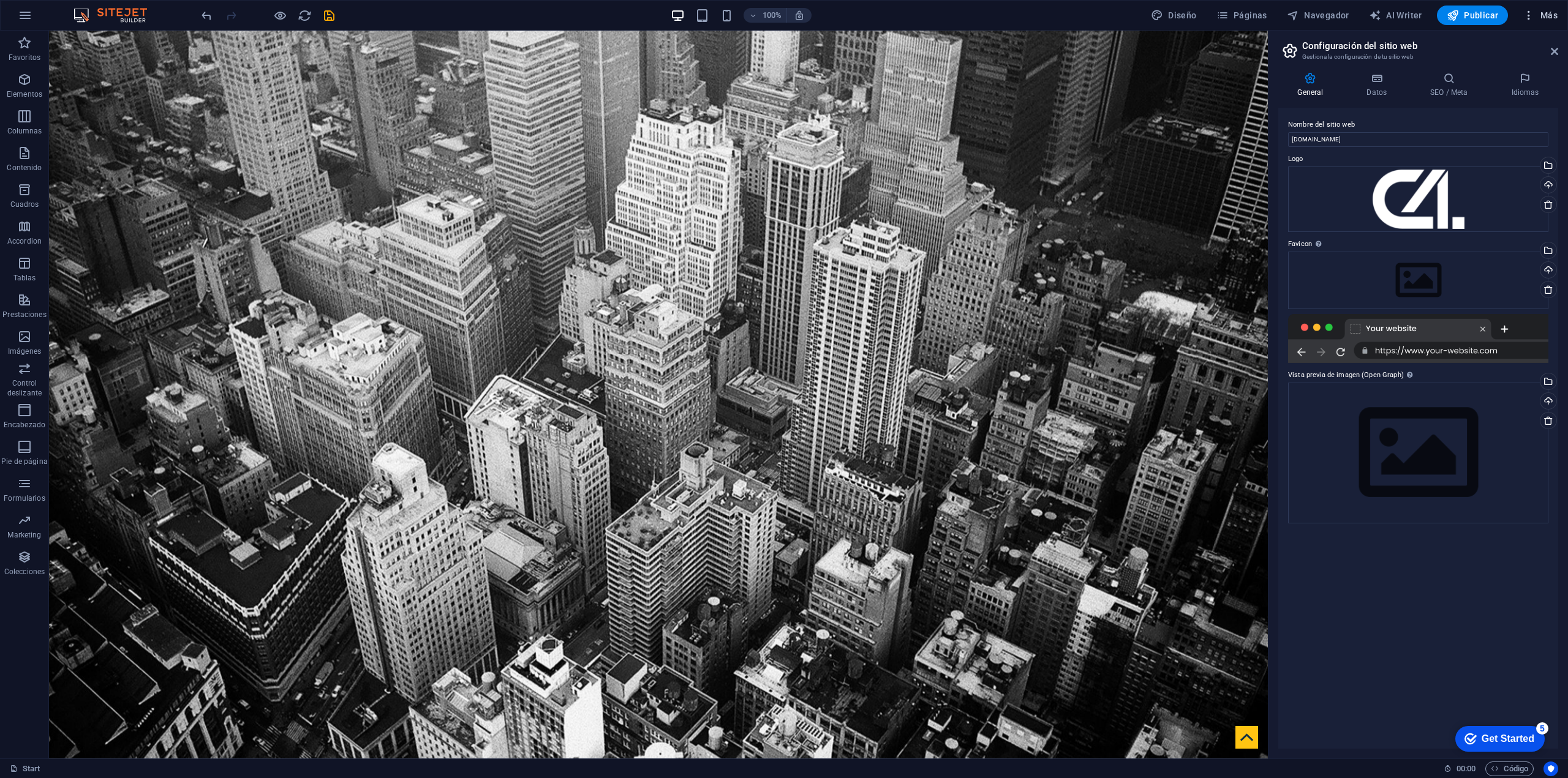
click at [1528, 10] on icon "button" at bounding box center [1528, 15] width 12 height 12
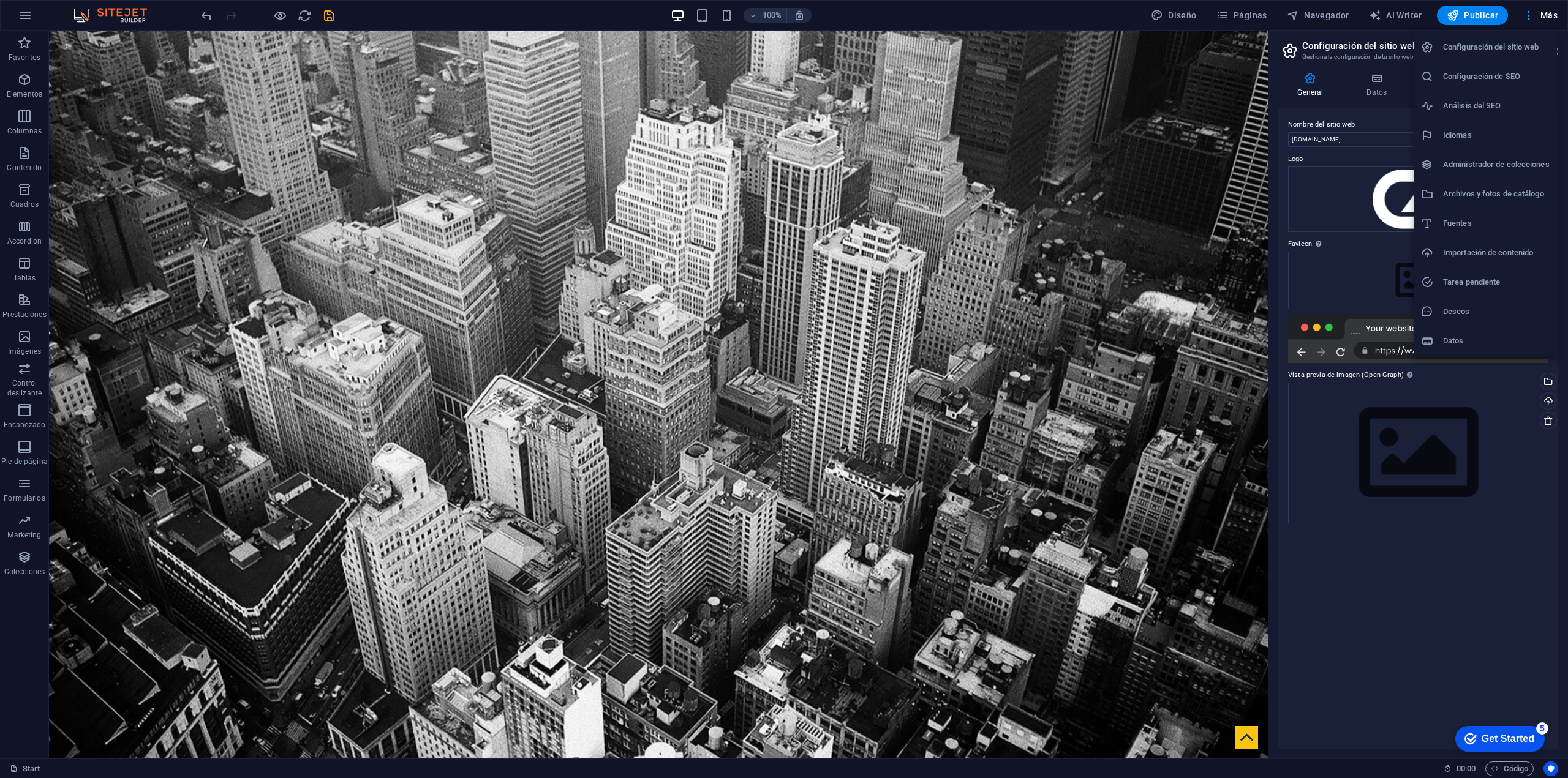
click at [1528, 10] on div at bounding box center [784, 389] width 1568 height 778
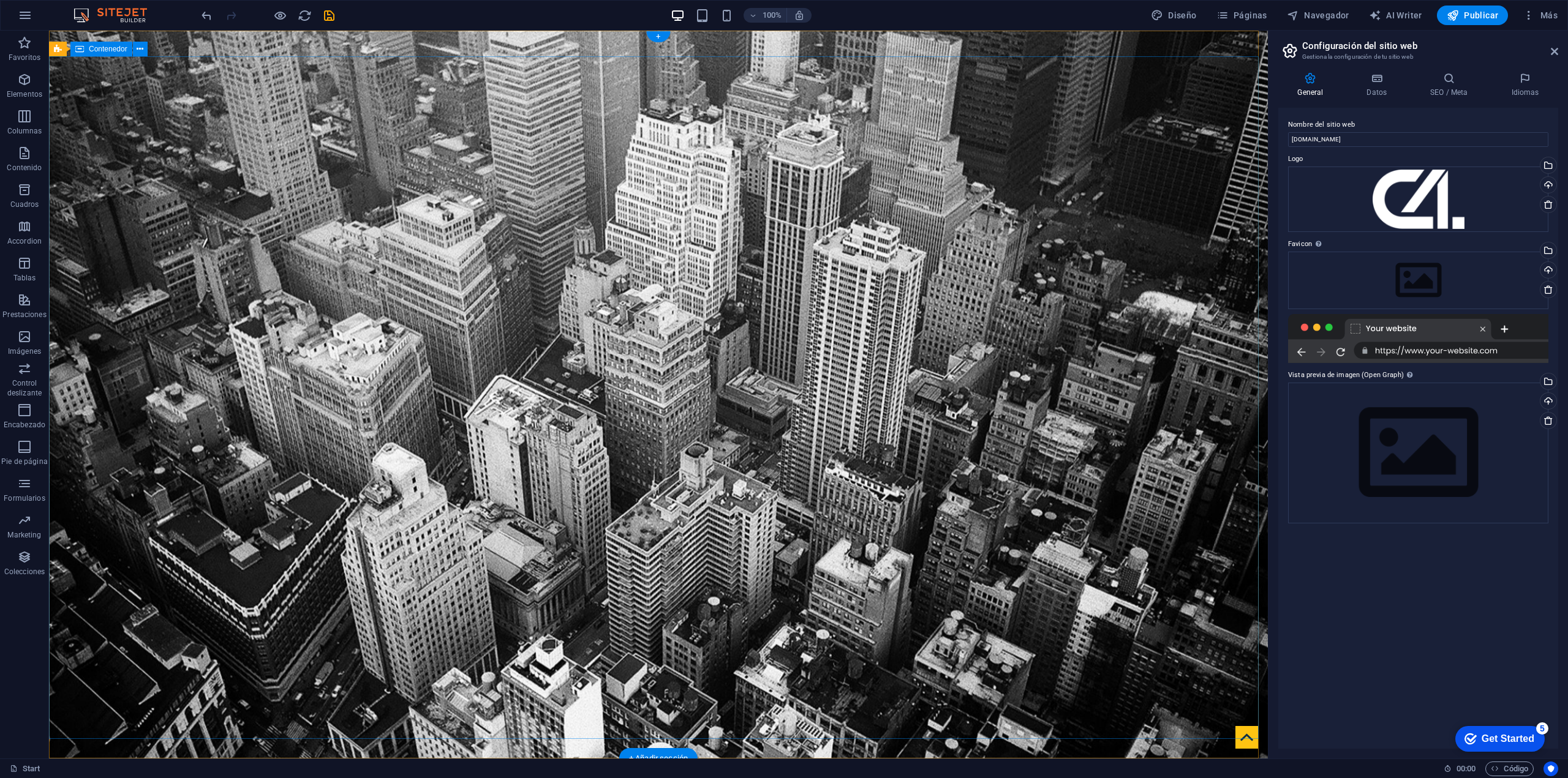
drag, startPoint x: 983, startPoint y: 295, endPoint x: 761, endPoint y: 126, distance: 279.0
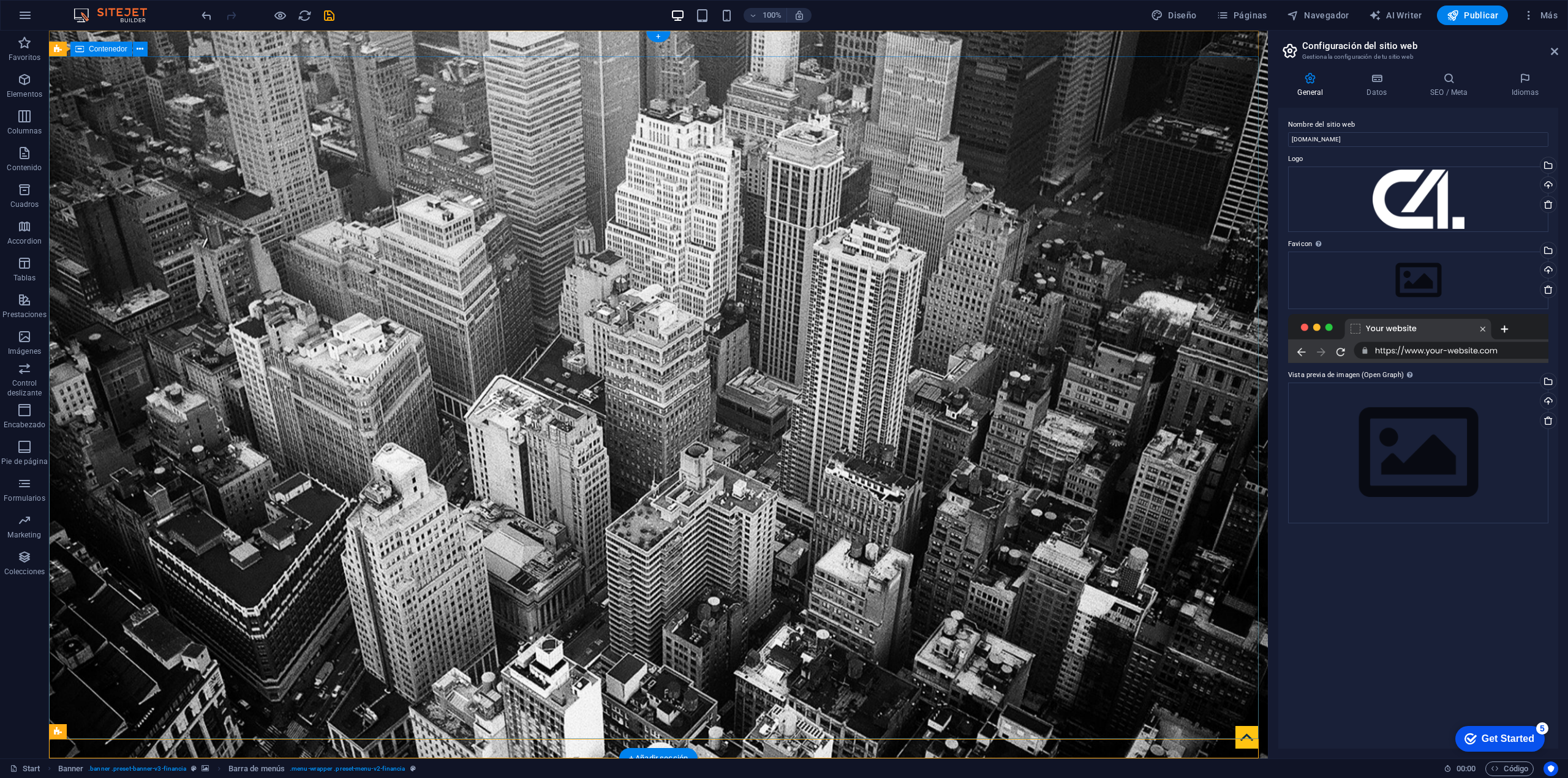
click at [23, 322] on button "Prestaciones" at bounding box center [24, 306] width 49 height 37
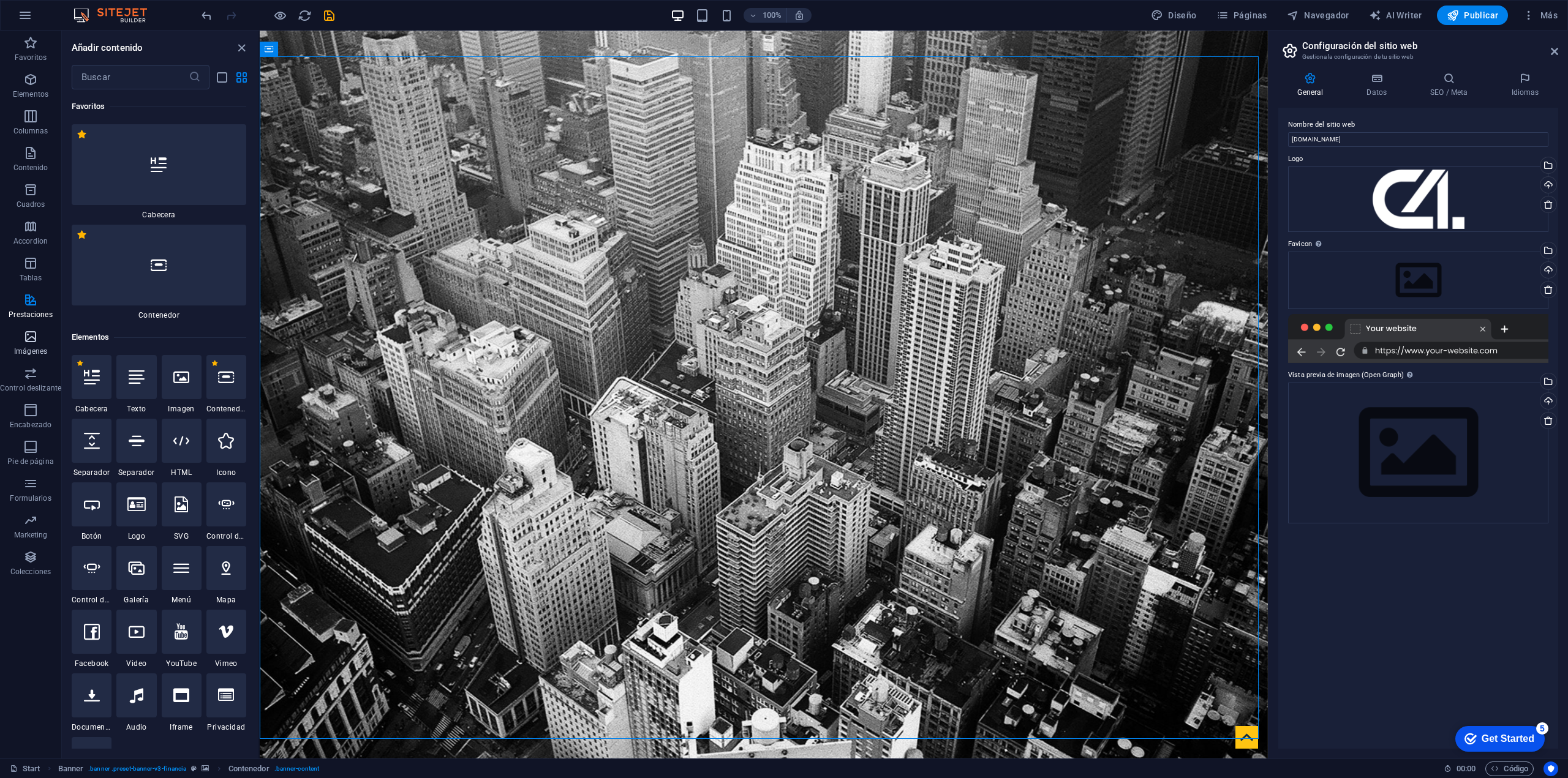
click at [23, 325] on button "Imágenes" at bounding box center [30, 343] width 62 height 37
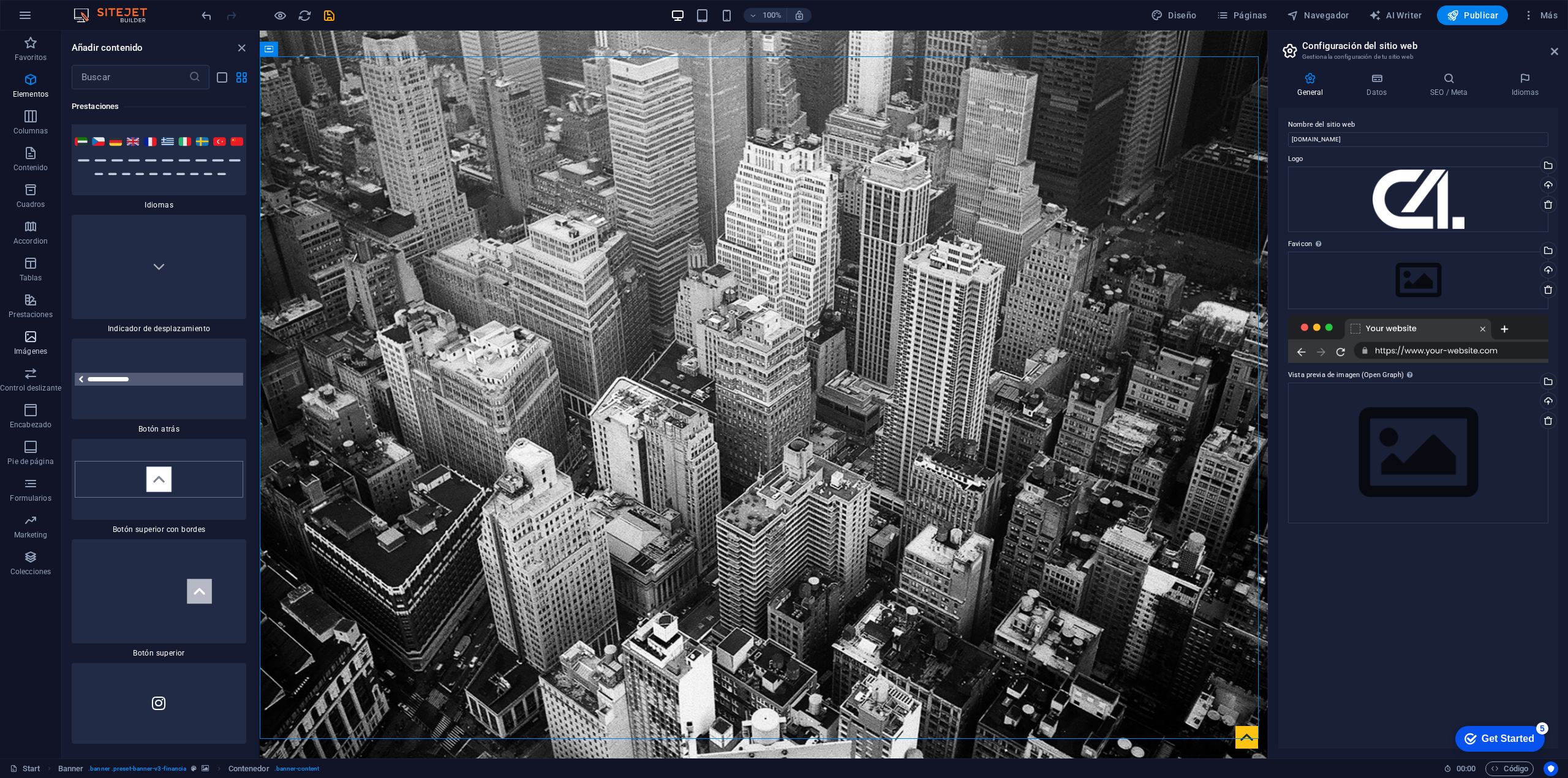
scroll to position [11326, 0]
click at [26, 342] on icon "button" at bounding box center [30, 337] width 15 height 15
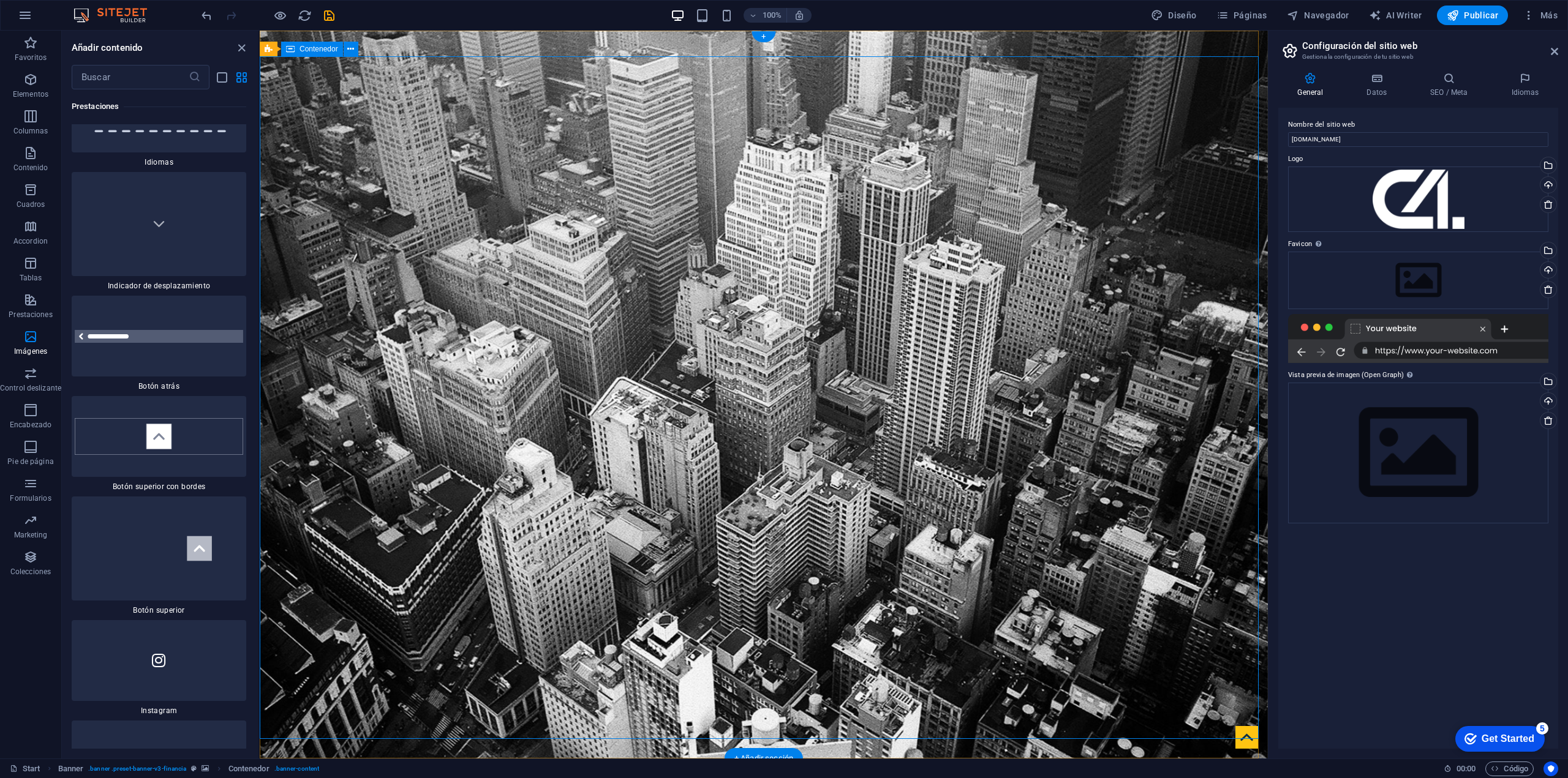
scroll to position [11370, 0]
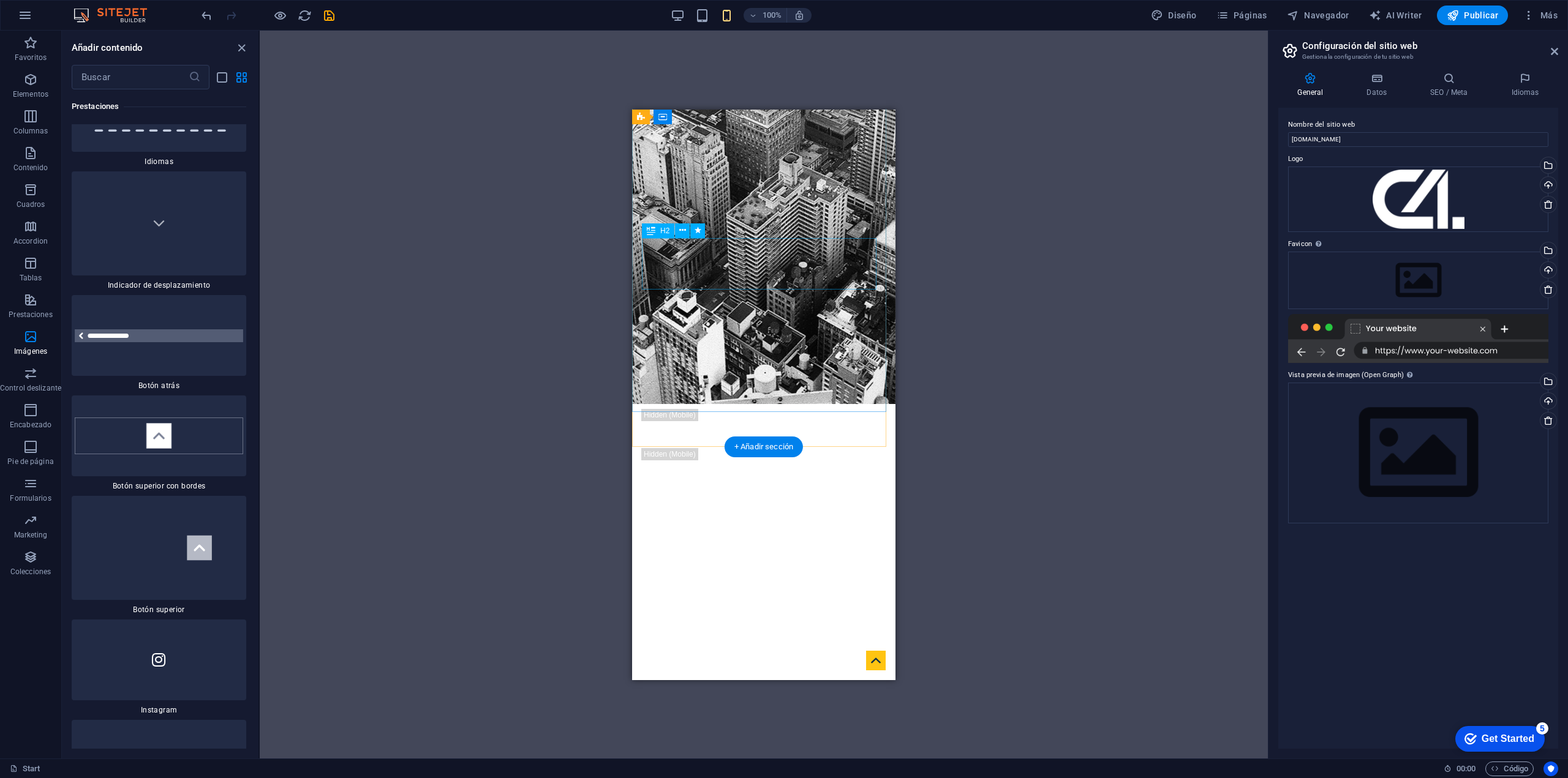
scroll to position [0, 0]
